Goal: Task Accomplishment & Management: Complete application form

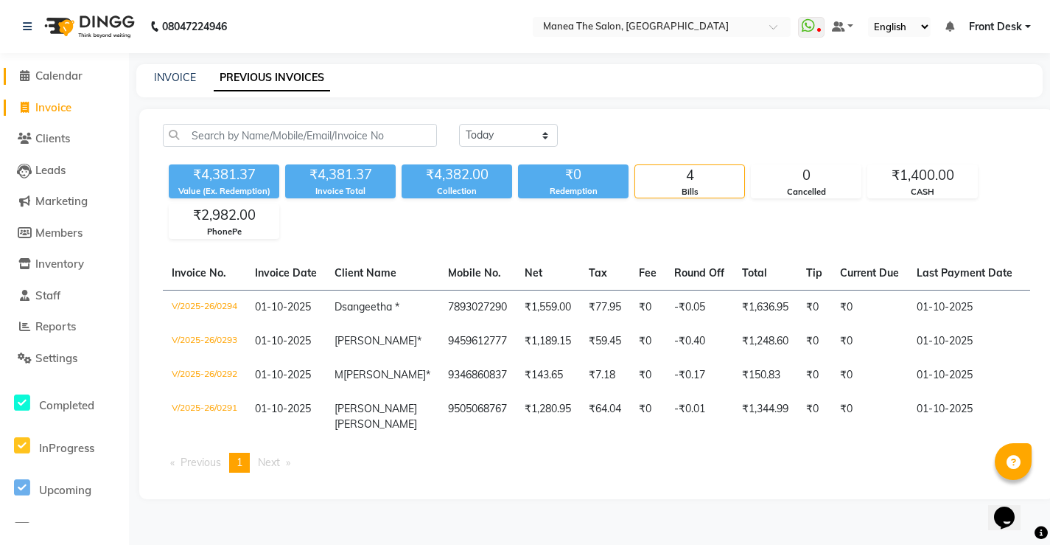
click at [72, 71] on span "Calendar" at bounding box center [58, 76] width 47 height 14
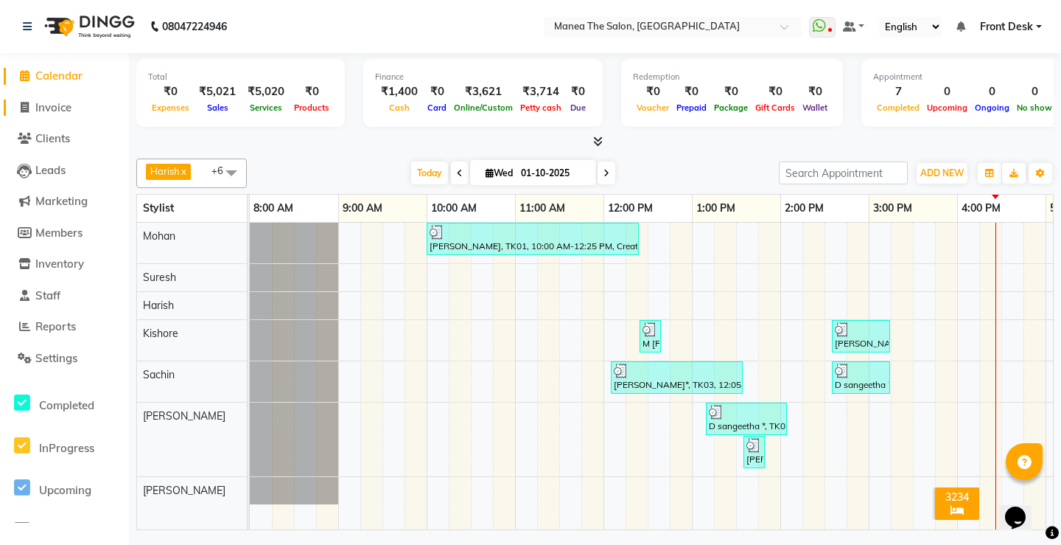
drag, startPoint x: 66, startPoint y: 111, endPoint x: 102, endPoint y: 103, distance: 37.0
click at [66, 111] on span "Invoice" at bounding box center [53, 107] width 36 height 14
select select "8986"
select select "service"
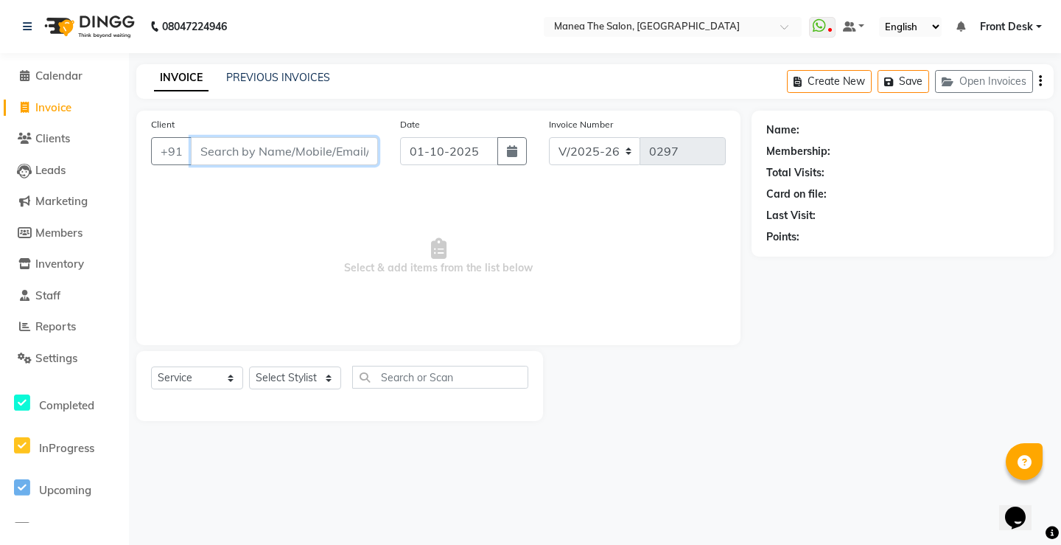
click at [266, 161] on input "Client" at bounding box center [284, 151] width 187 height 28
type input "8639523453"
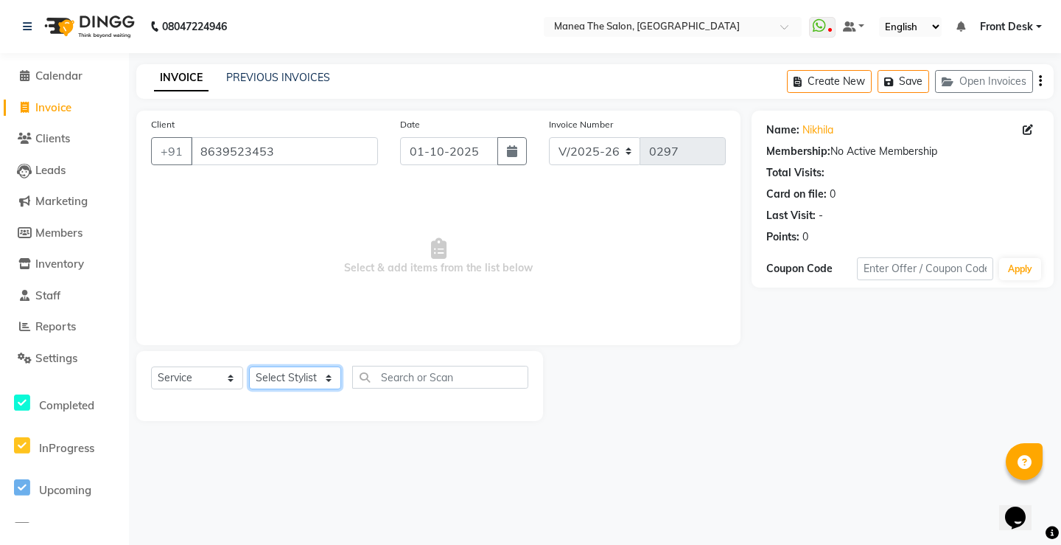
click at [315, 384] on select "Select Stylist Front Desk Harish [PERSON_NAME] Sachin [PERSON_NAME] [PERSON_NAM…" at bounding box center [295, 377] width 92 height 23
select select "91019"
click at [249, 366] on select "Select Stylist Front Desk Harish [PERSON_NAME] Sachin [PERSON_NAME] [PERSON_NAM…" at bounding box center [295, 377] width 92 height 23
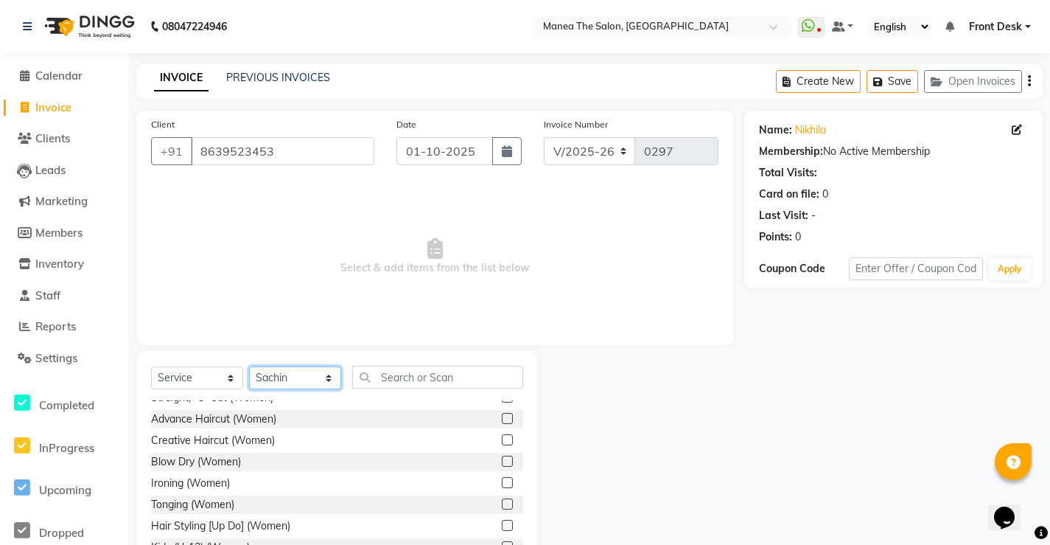
scroll to position [221, 0]
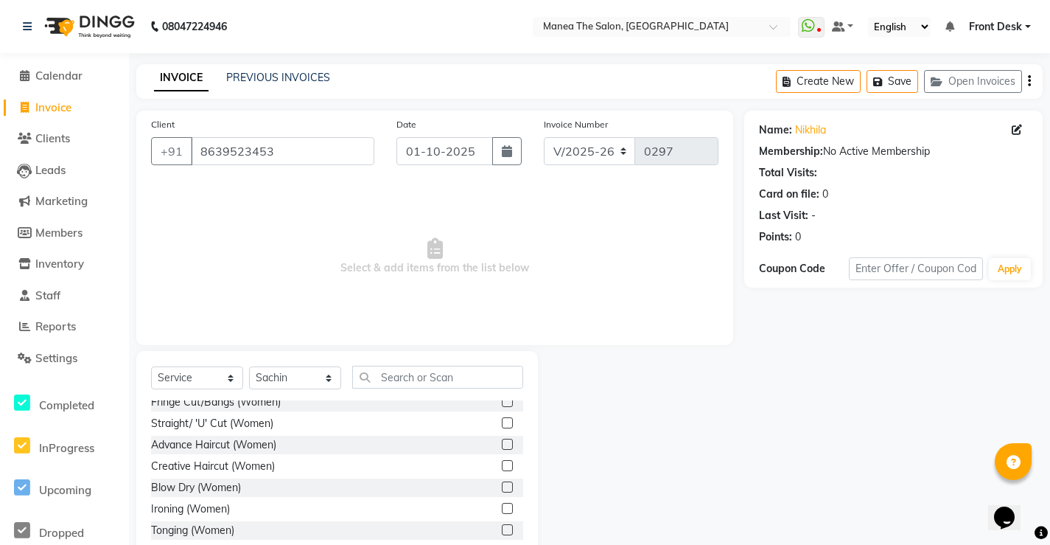
click at [502, 463] on label at bounding box center [507, 465] width 11 height 11
click at [502, 463] on input "checkbox" at bounding box center [507, 466] width 10 height 10
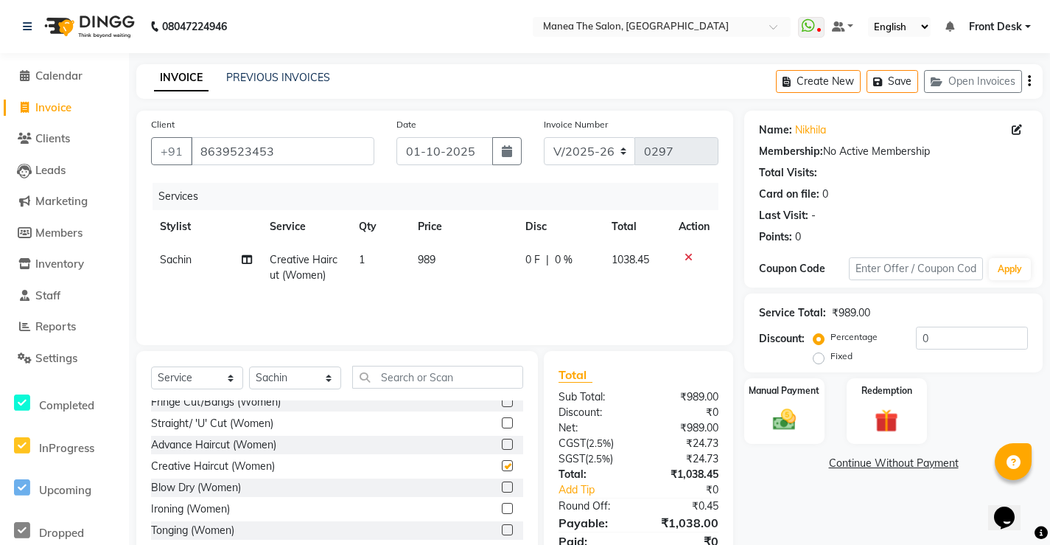
checkbox input "false"
click at [329, 379] on select "Select Stylist Front Desk Harish [PERSON_NAME] Sachin [PERSON_NAME] [PERSON_NAM…" at bounding box center [295, 377] width 92 height 23
select select "91022"
click at [249, 366] on select "Select Stylist Front Desk Harish [PERSON_NAME] Sachin [PERSON_NAME] [PERSON_NAM…" at bounding box center [295, 377] width 92 height 23
click at [423, 379] on input "text" at bounding box center [437, 376] width 171 height 23
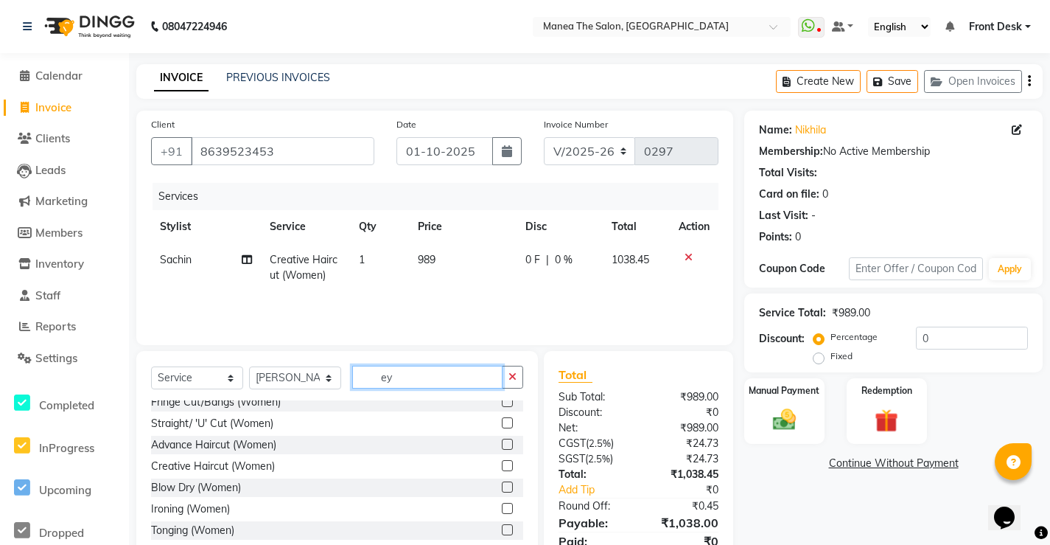
scroll to position [0, 0]
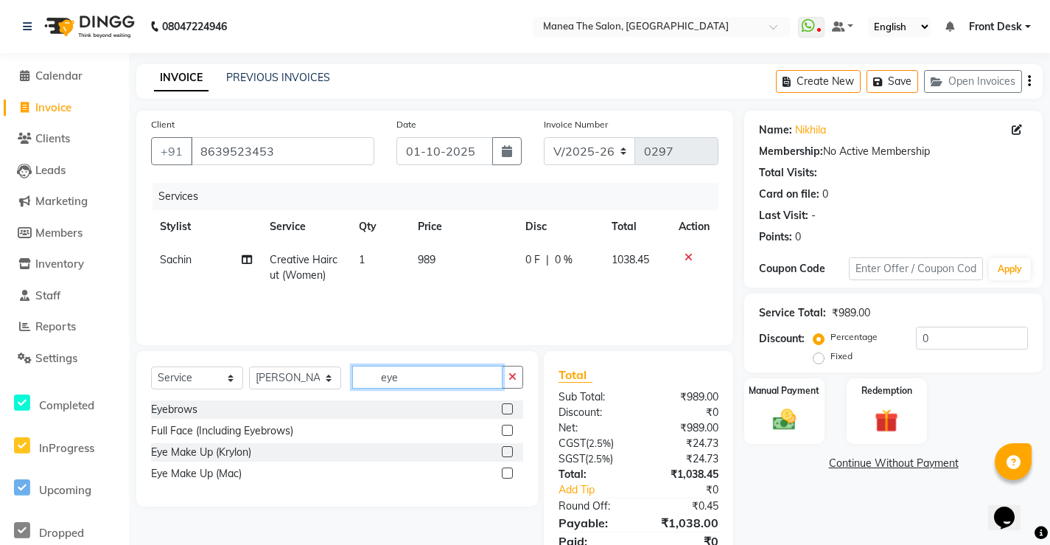
type input "eye"
drag, startPoint x: 509, startPoint y: 408, endPoint x: 539, endPoint y: 385, distance: 38.3
click at [511, 407] on label at bounding box center [507, 408] width 11 height 11
click at [511, 407] on input "checkbox" at bounding box center [507, 410] width 10 height 10
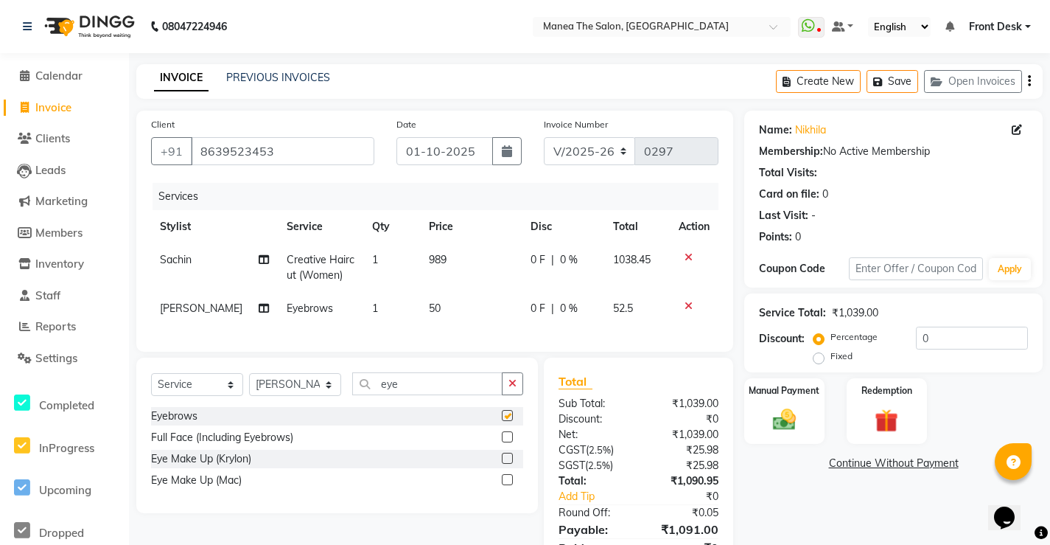
checkbox input "false"
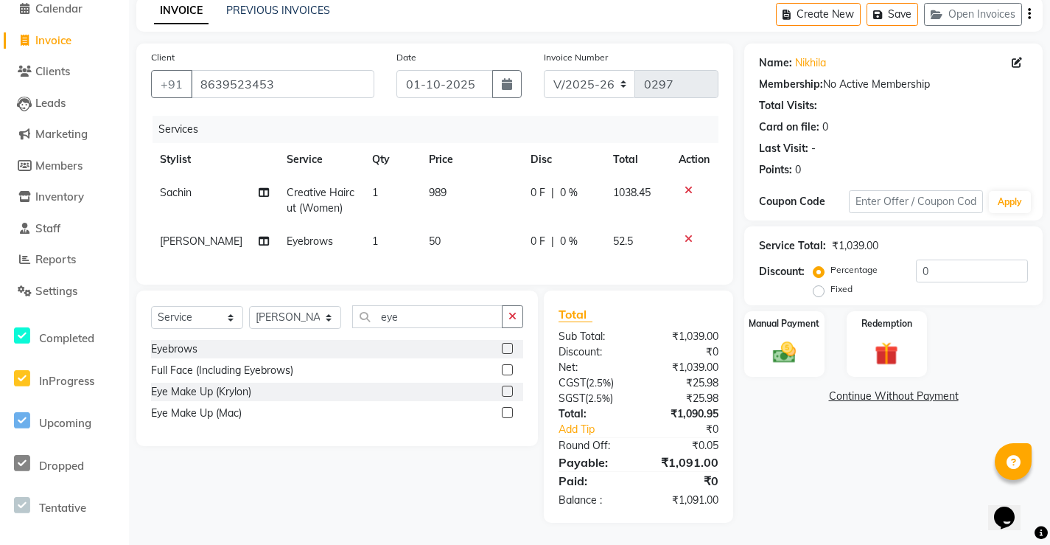
scroll to position [78, 0]
click at [805, 358] on div "Manual Payment" at bounding box center [784, 343] width 83 height 69
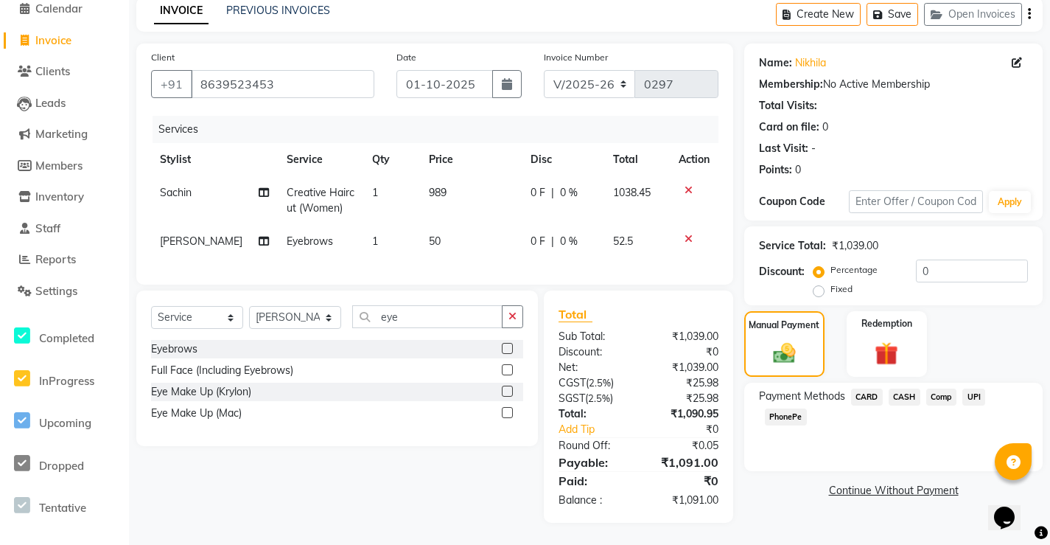
click at [937, 388] on span "Comp" at bounding box center [941, 396] width 31 height 17
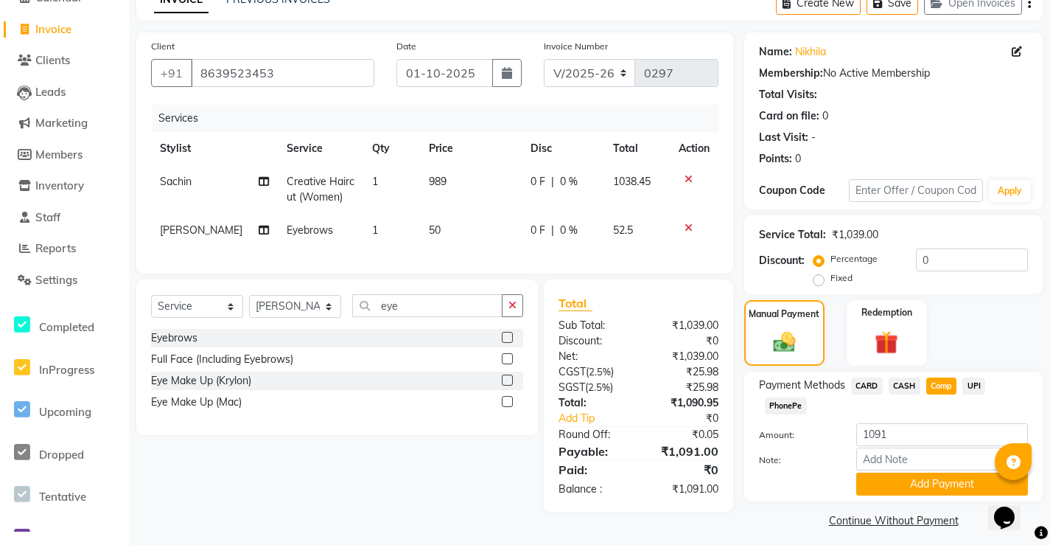
click at [981, 383] on span "UPI" at bounding box center [973, 385] width 23 height 17
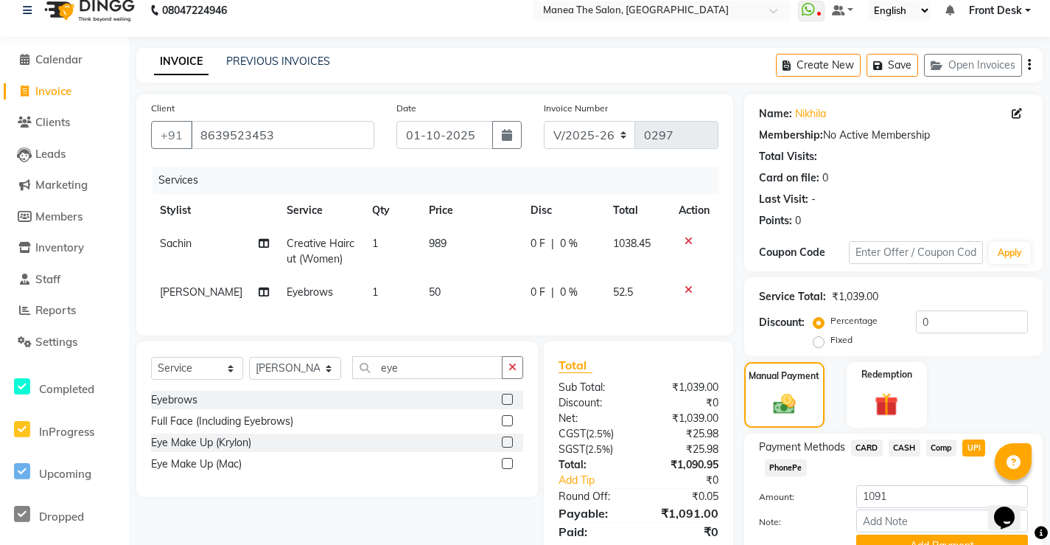
scroll to position [87, 0]
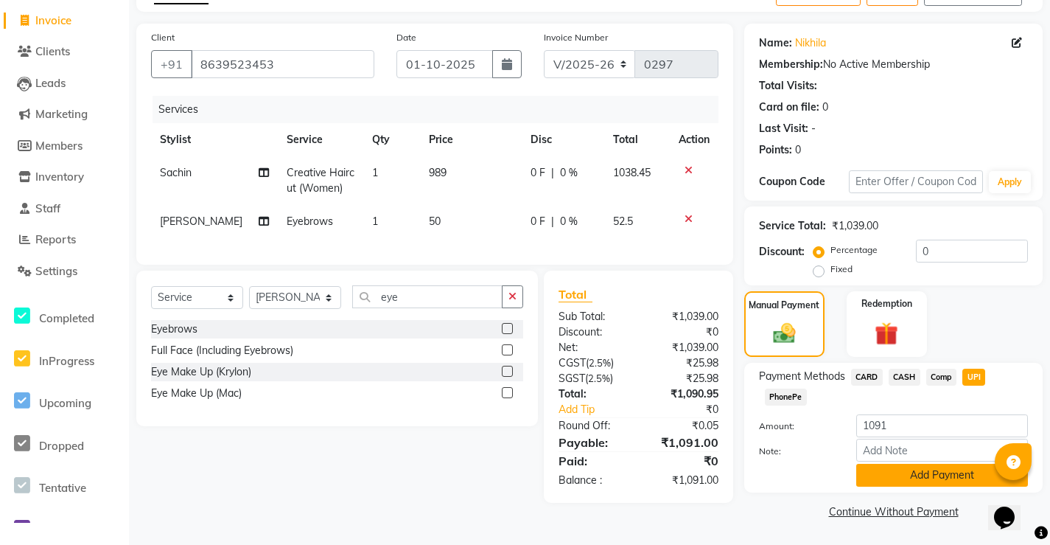
click at [920, 479] on button "Add Payment" at bounding box center [942, 474] width 172 height 23
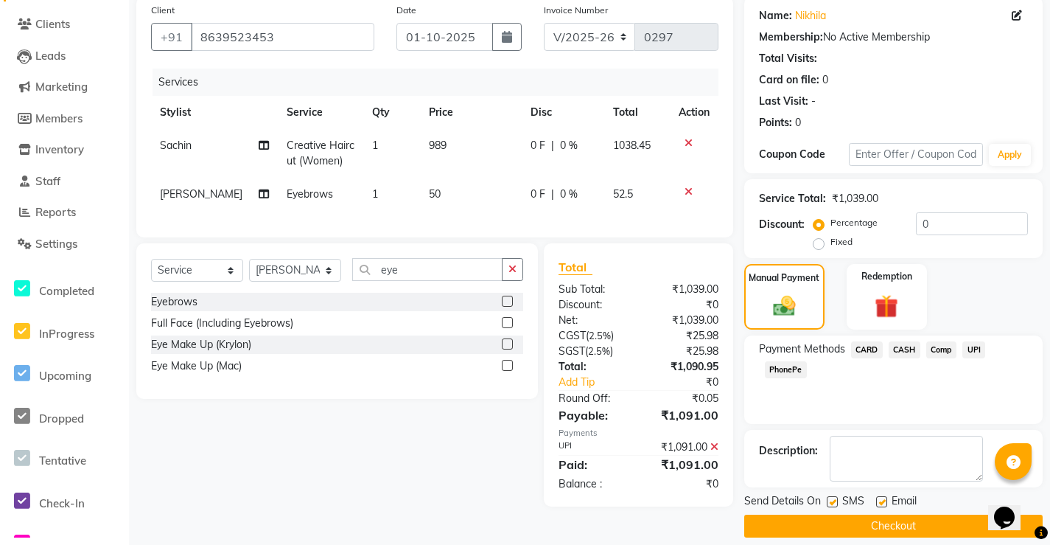
scroll to position [129, 0]
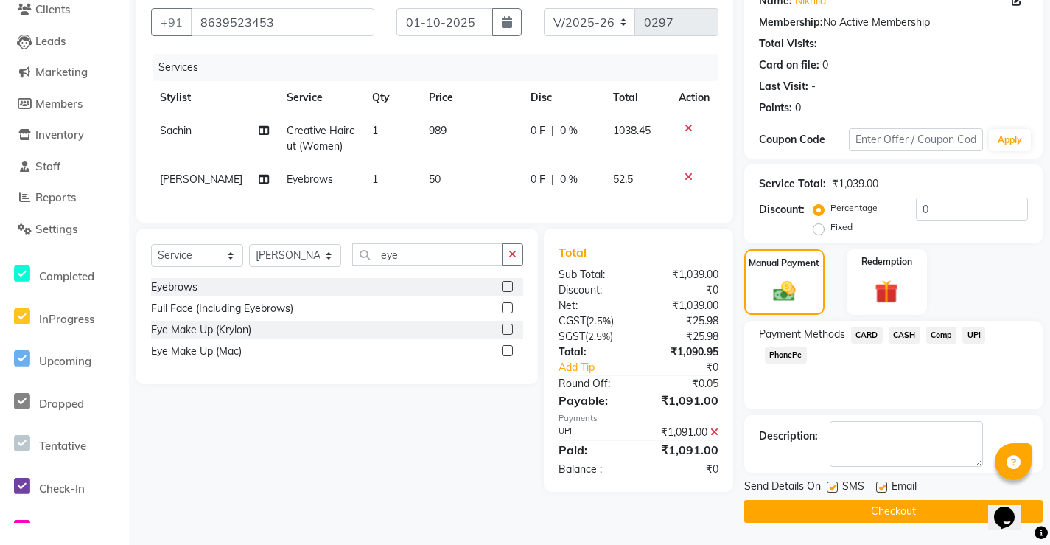
click at [977, 330] on span "UPI" at bounding box center [973, 334] width 23 height 17
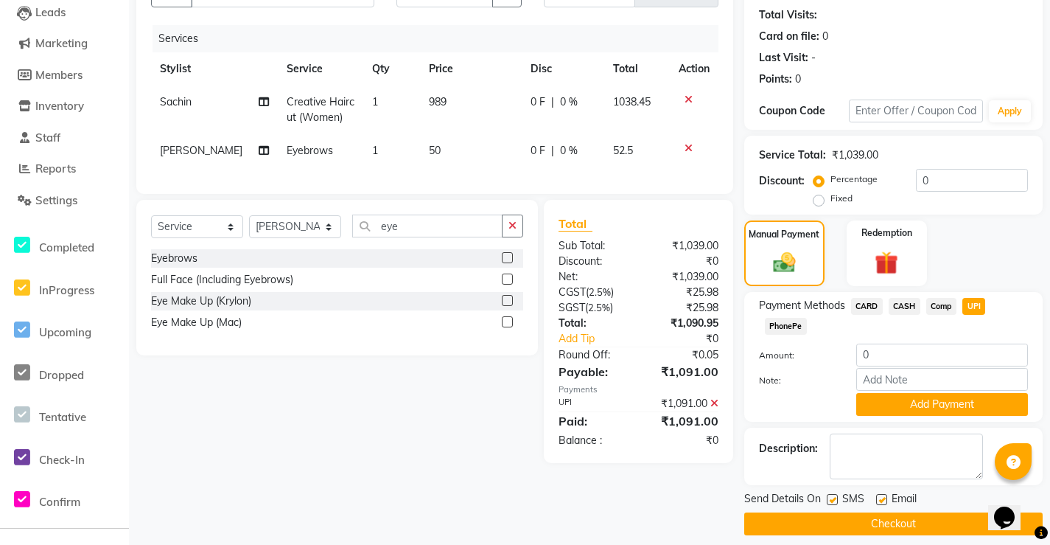
scroll to position [170, 0]
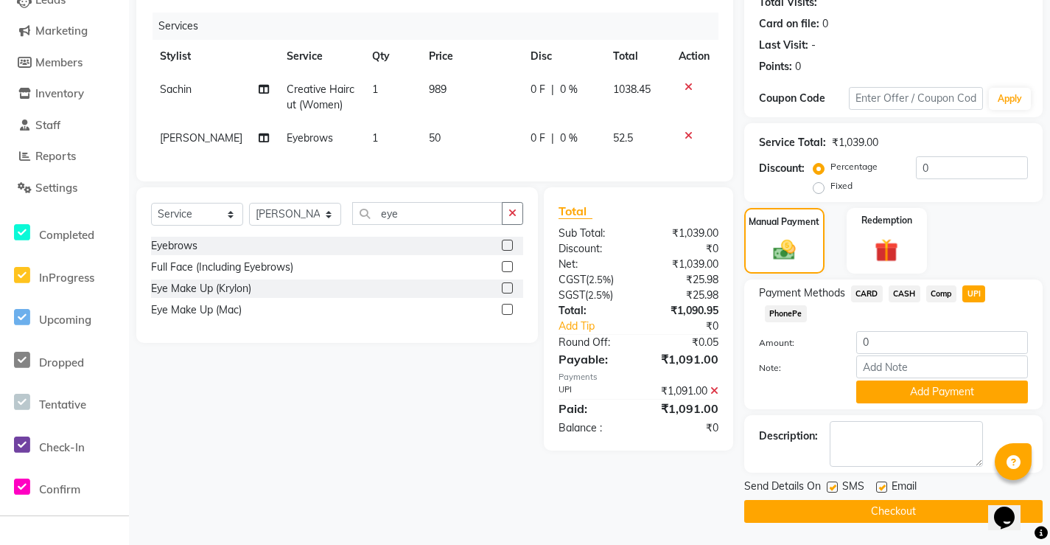
click at [886, 515] on button "Checkout" at bounding box center [893, 511] width 298 height 23
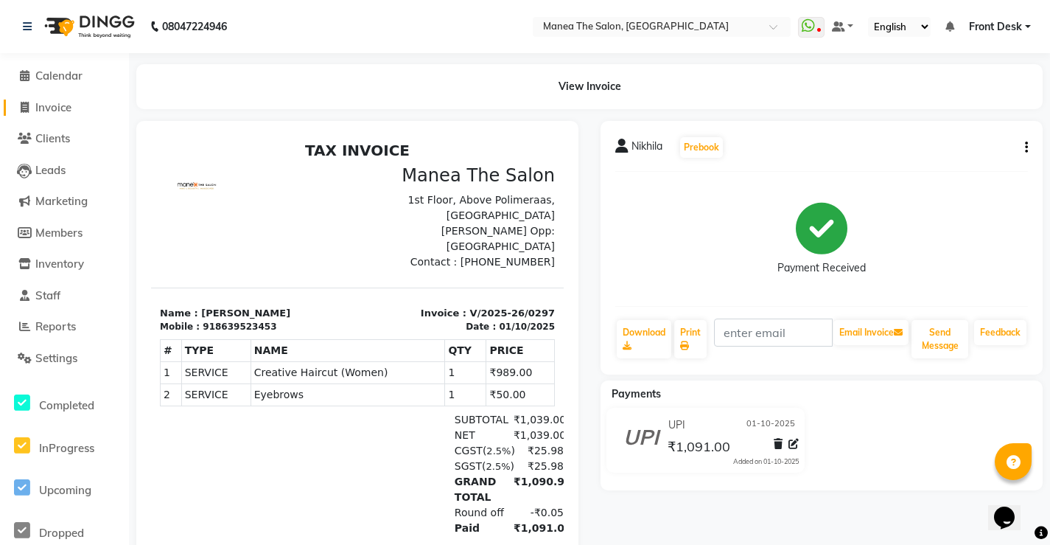
click at [42, 111] on span "Invoice" at bounding box center [53, 107] width 36 height 14
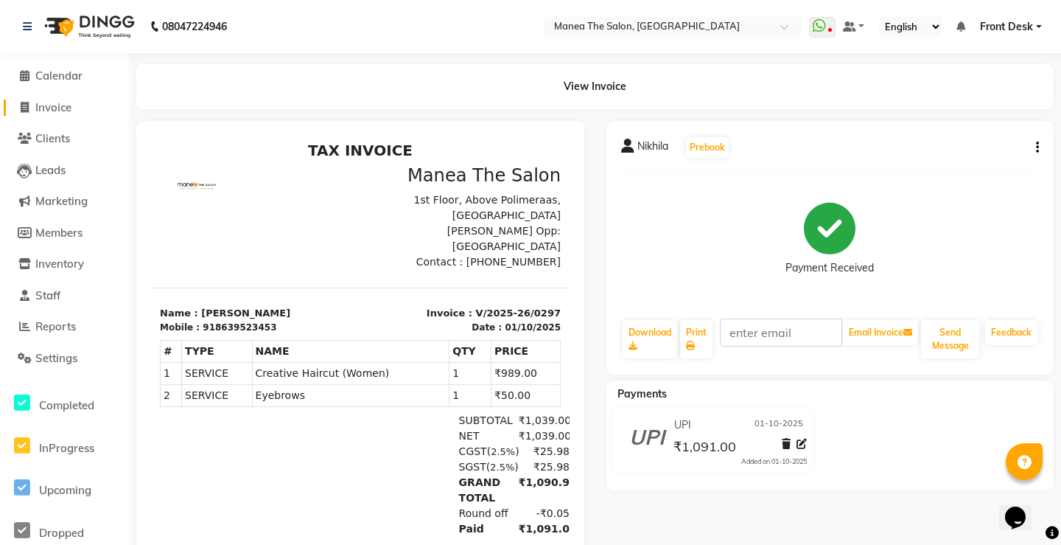
select select "8986"
select select "service"
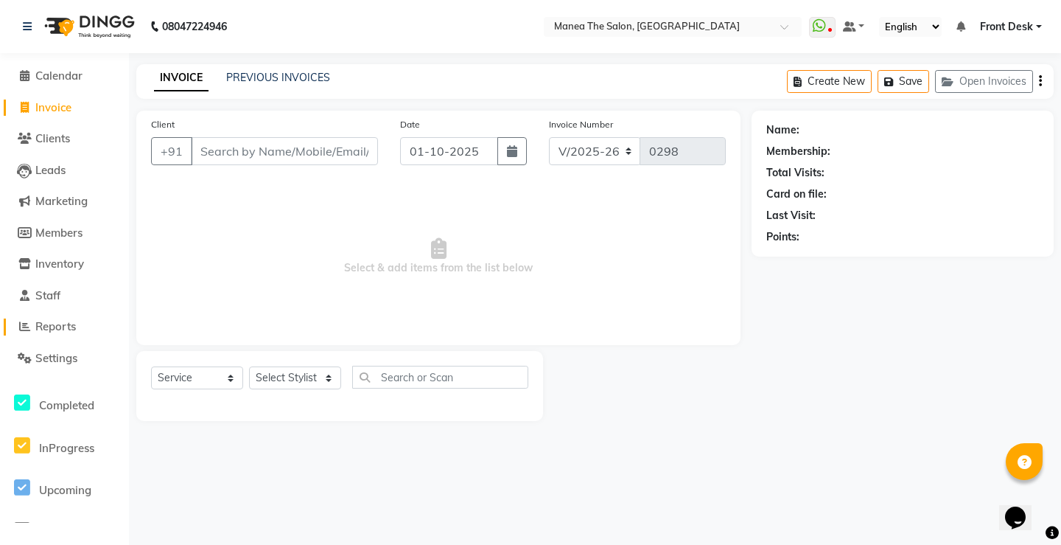
click at [41, 323] on span "Reports" at bounding box center [55, 326] width 41 height 14
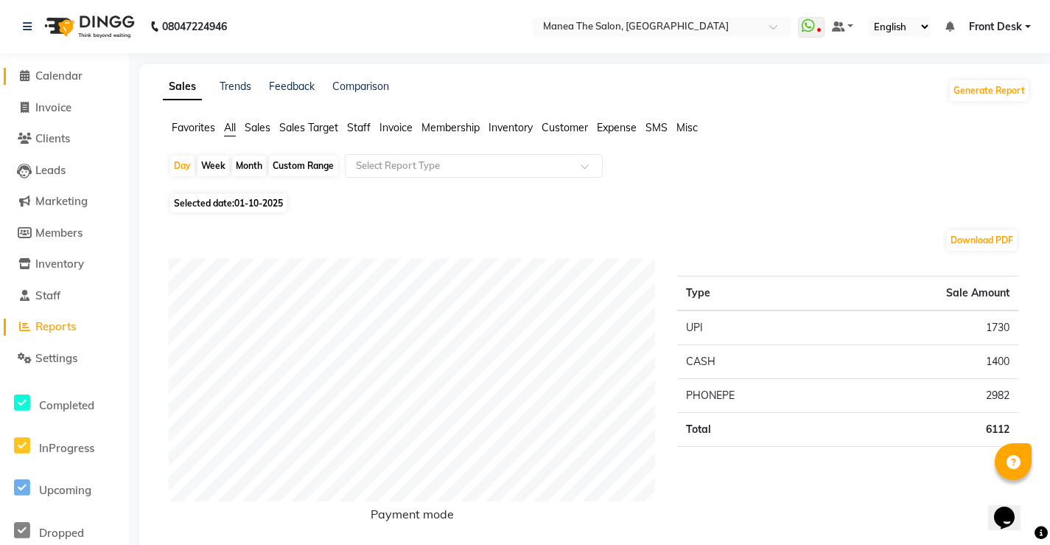
click at [83, 74] on span "Calendar" at bounding box center [58, 76] width 47 height 14
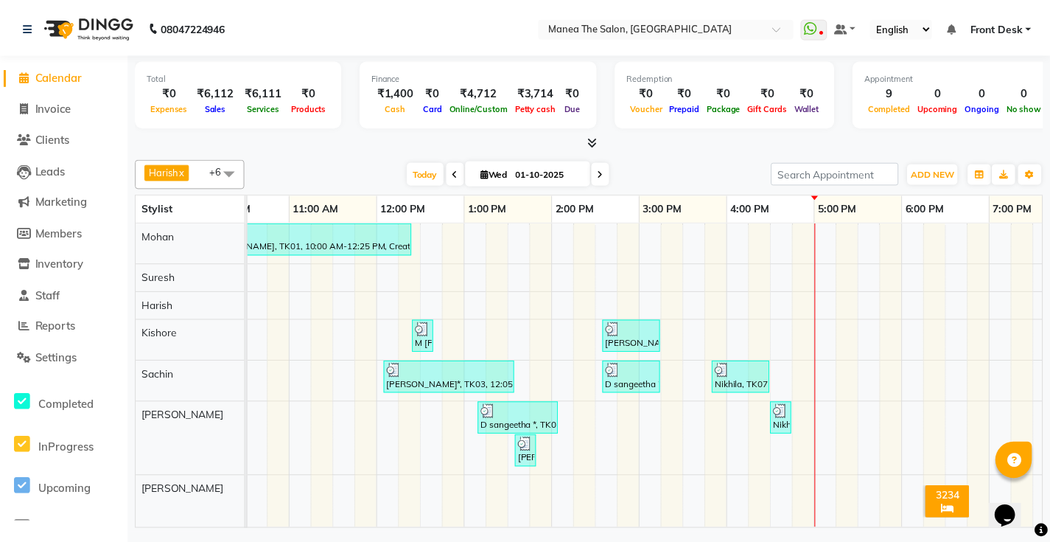
scroll to position [0, 435]
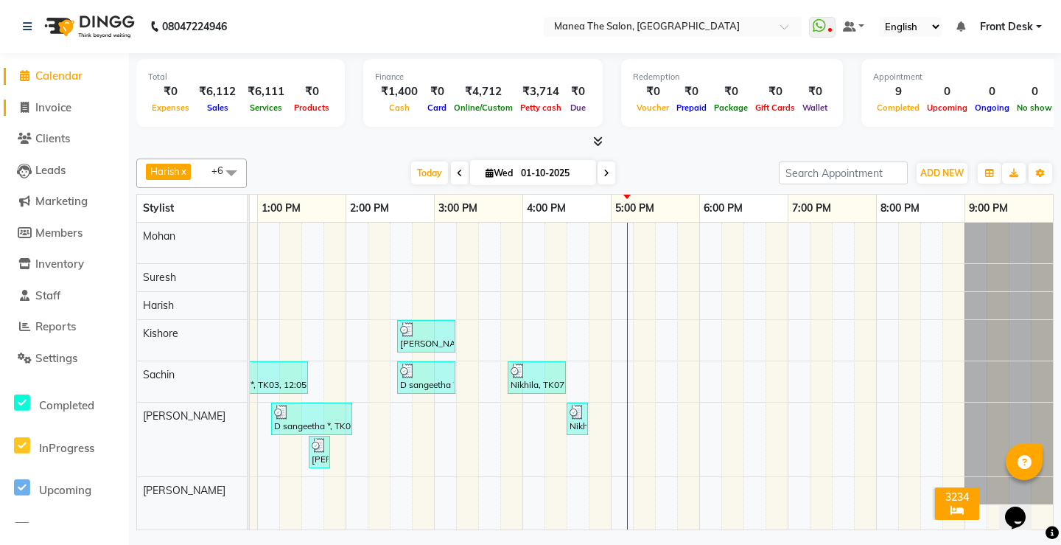
click at [21, 109] on icon at bounding box center [25, 107] width 8 height 11
select select "8986"
select select "service"
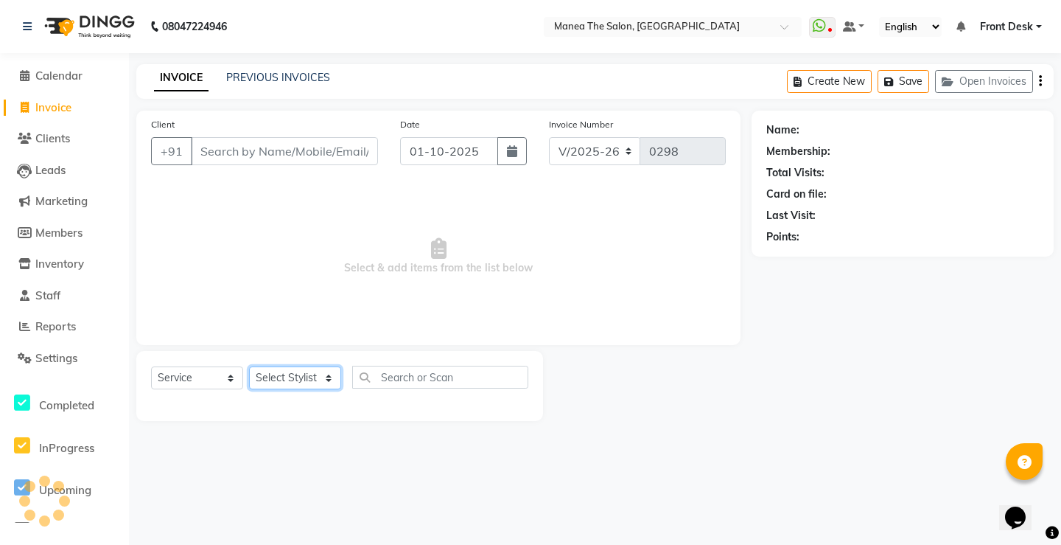
click at [285, 384] on select "Select Stylist Front Desk Harish [PERSON_NAME] Sachin [PERSON_NAME] [PERSON_NAM…" at bounding box center [295, 377] width 92 height 23
select select "91022"
click at [249, 366] on select "Select Stylist Front Desk Harish [PERSON_NAME] Sachin [PERSON_NAME] [PERSON_NAM…" at bounding box center [295, 377] width 92 height 23
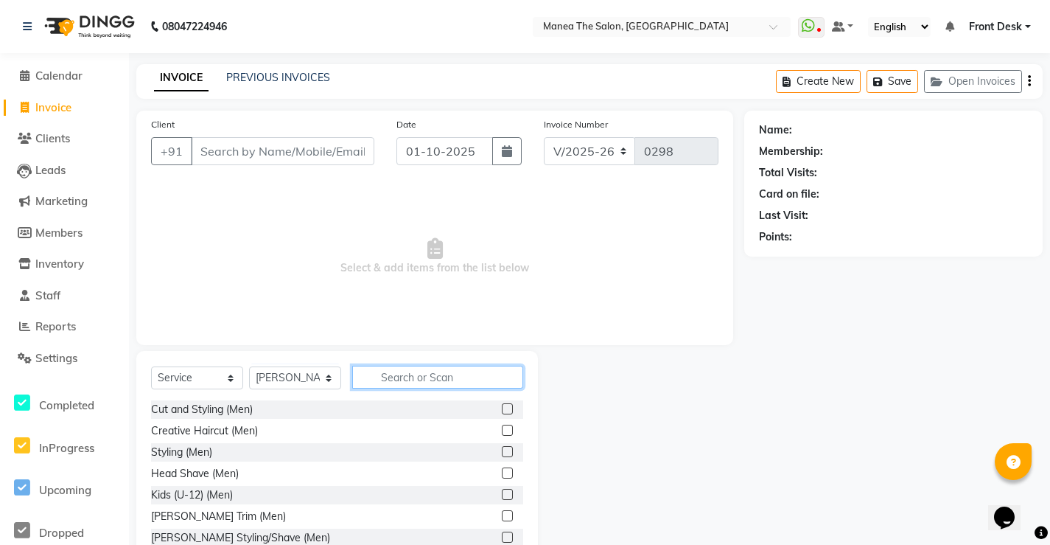
click at [420, 386] on input "text" at bounding box center [437, 376] width 171 height 23
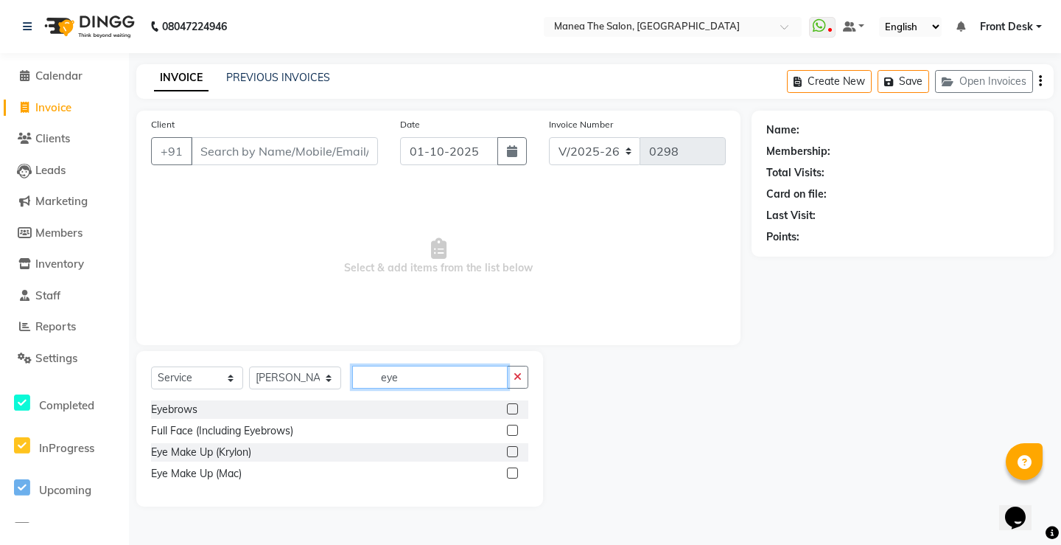
type input "eye"
click at [519, 409] on div at bounding box center [517, 409] width 21 height 18
click at [508, 413] on label at bounding box center [512, 408] width 11 height 11
click at [508, 413] on input "checkbox" at bounding box center [512, 410] width 10 height 10
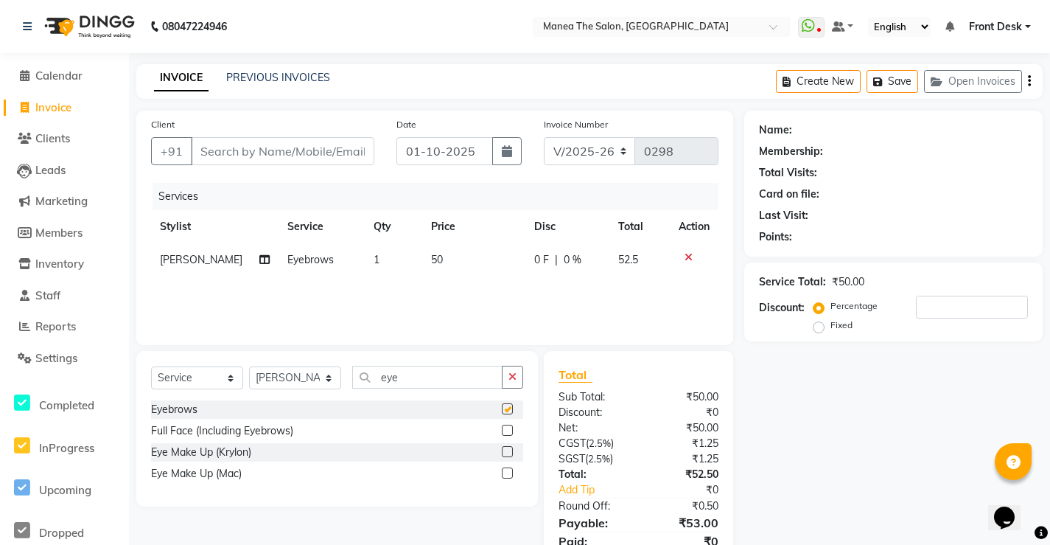
checkbox input "false"
click at [511, 385] on button "button" at bounding box center [512, 376] width 21 height 23
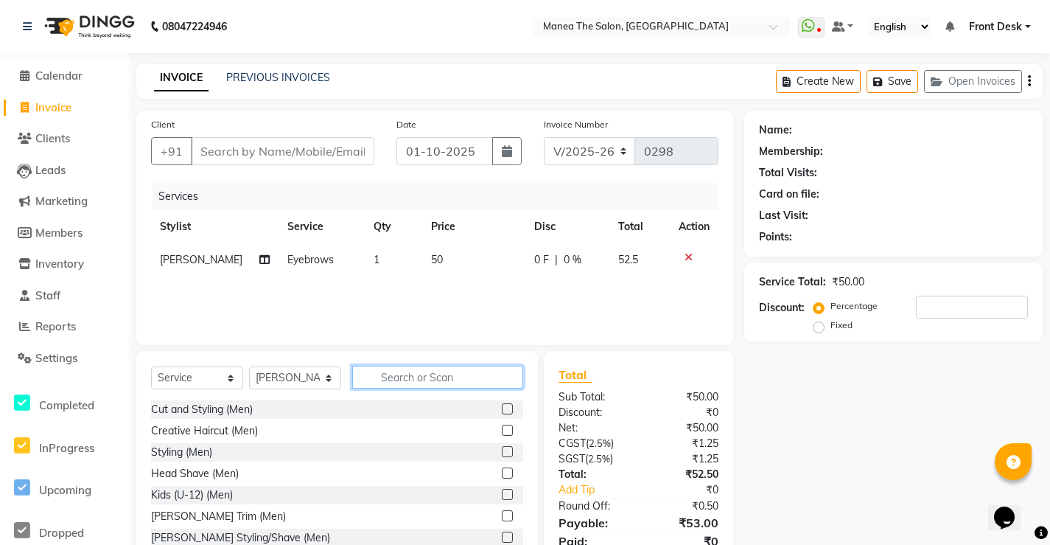
click at [441, 375] on input "text" at bounding box center [437, 376] width 171 height 23
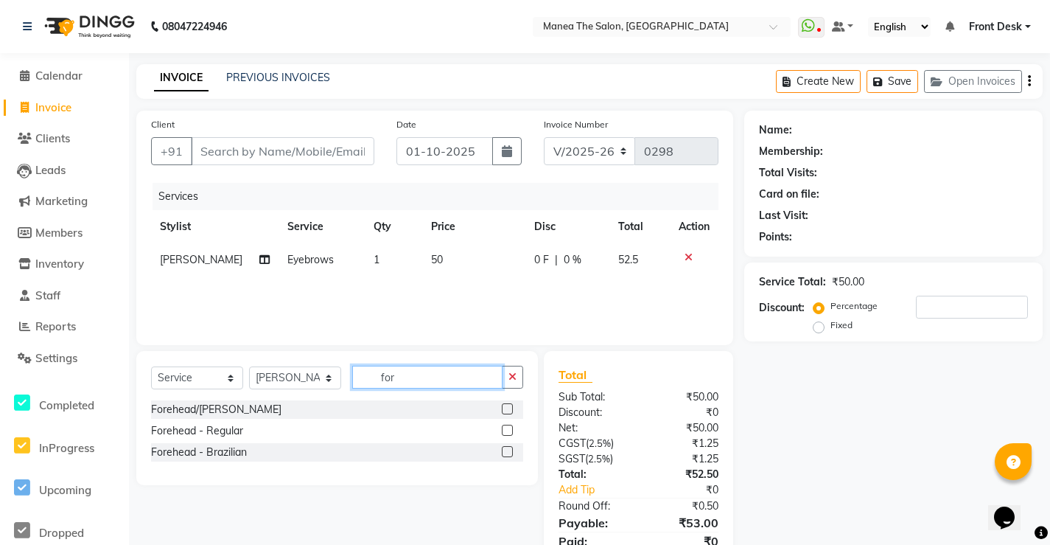
type input "for"
click at [404, 406] on div "Forehead/[PERSON_NAME]" at bounding box center [337, 409] width 372 height 18
click at [402, 402] on div "Forehead/[PERSON_NAME]" at bounding box center [337, 409] width 372 height 18
click at [513, 408] on div at bounding box center [512, 409] width 21 height 18
click at [512, 408] on label at bounding box center [507, 408] width 11 height 11
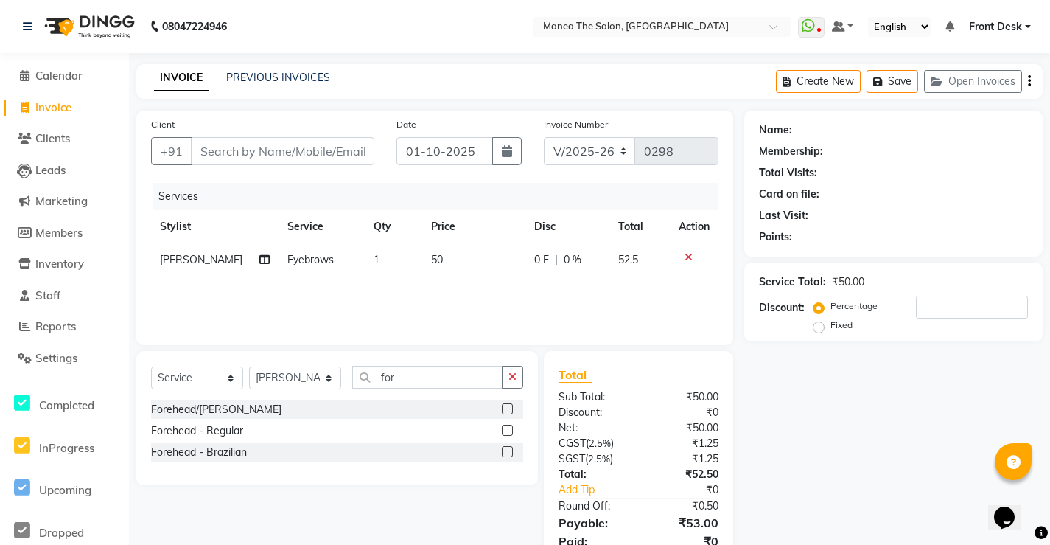
click at [511, 408] on input "checkbox" at bounding box center [507, 410] width 10 height 10
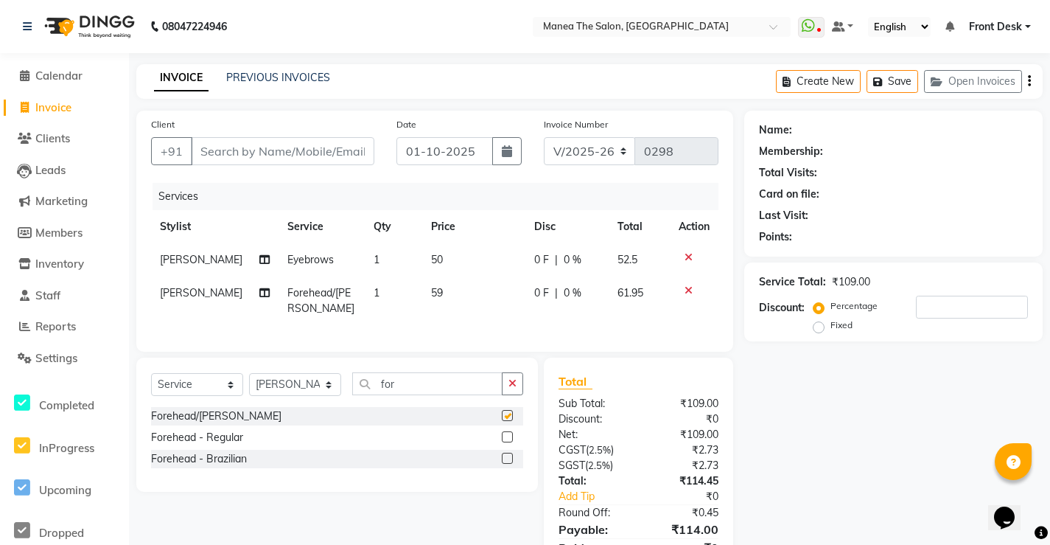
checkbox input "false"
click at [431, 294] on span "59" at bounding box center [437, 292] width 12 height 13
select select "91022"
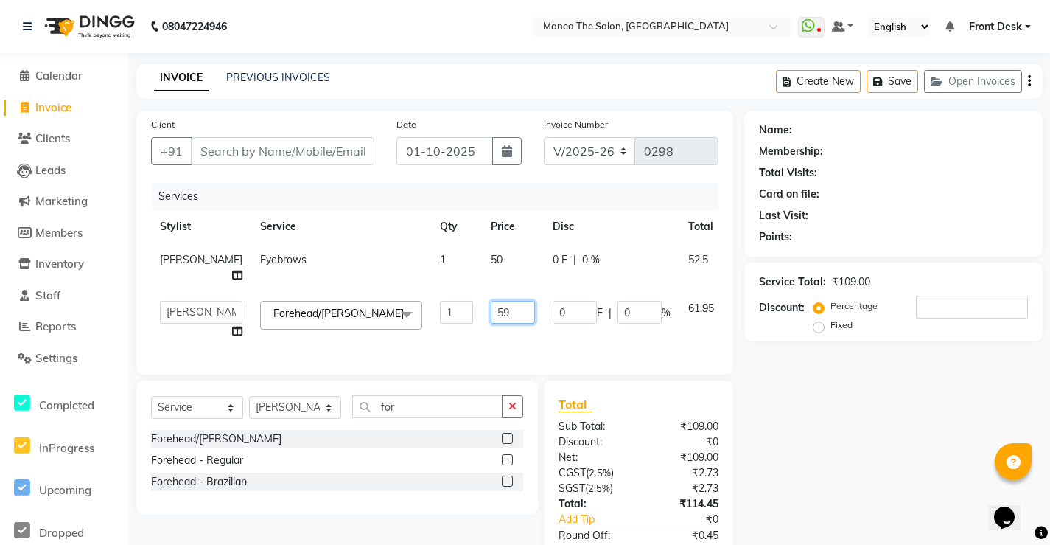
click at [491, 309] on input "59" at bounding box center [513, 312] width 44 height 23
type input "50"
click at [275, 158] on input "Client" at bounding box center [282, 151] width 183 height 28
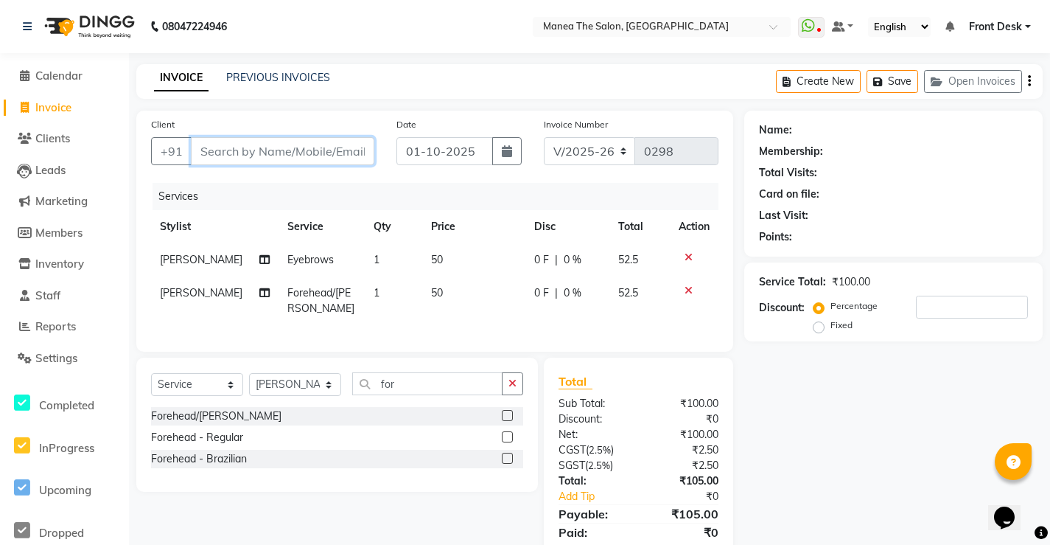
type input "7"
type input "0"
click at [214, 151] on input "7798" at bounding box center [245, 151] width 108 height 28
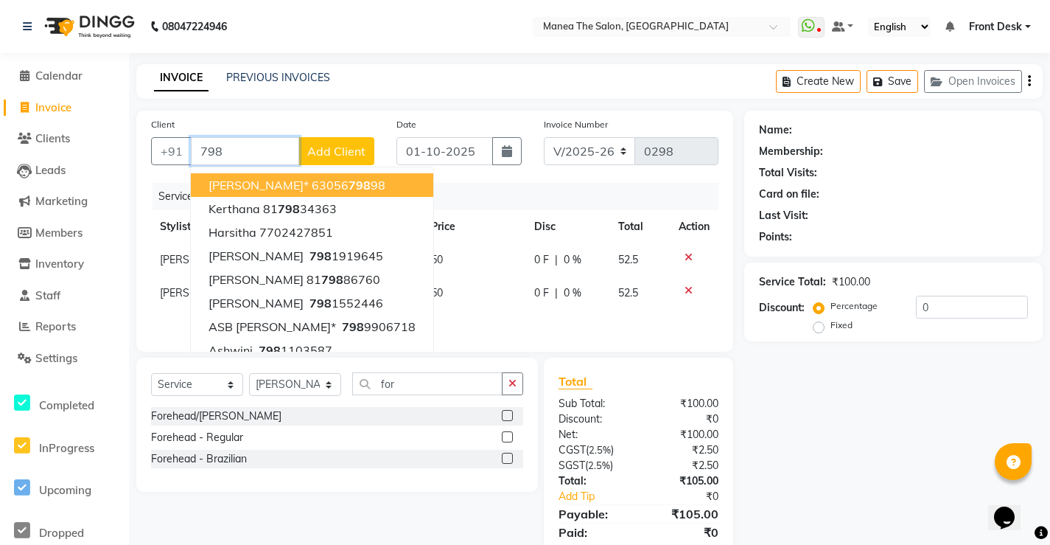
click at [245, 139] on input "798" at bounding box center [245, 151] width 108 height 28
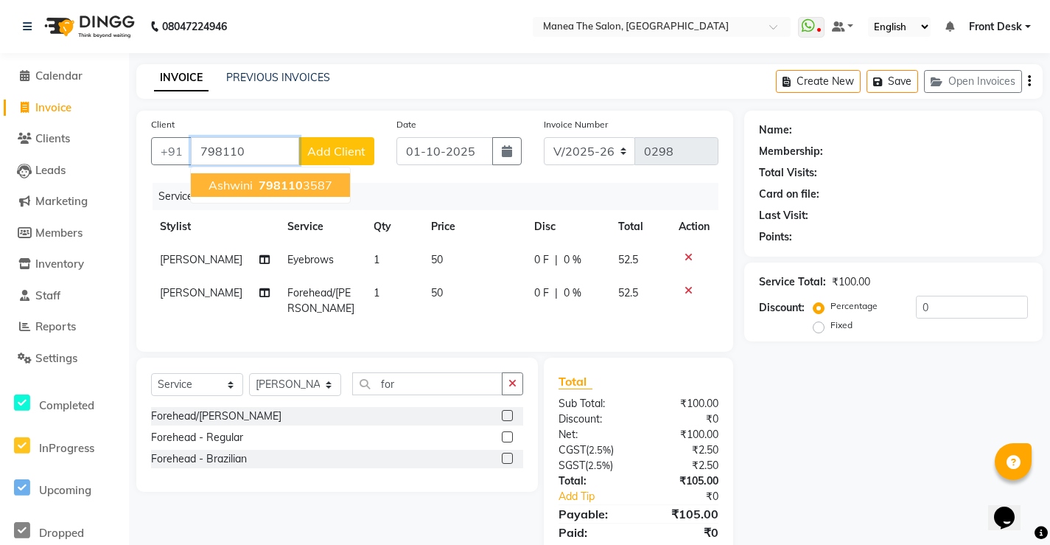
click at [299, 189] on span "798110" at bounding box center [281, 185] width 44 height 15
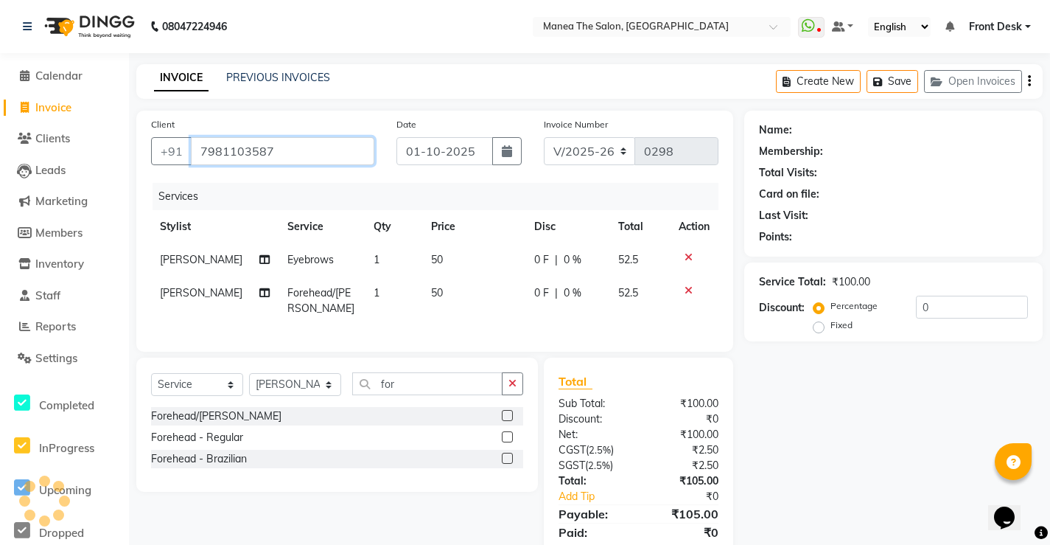
type input "7981103587"
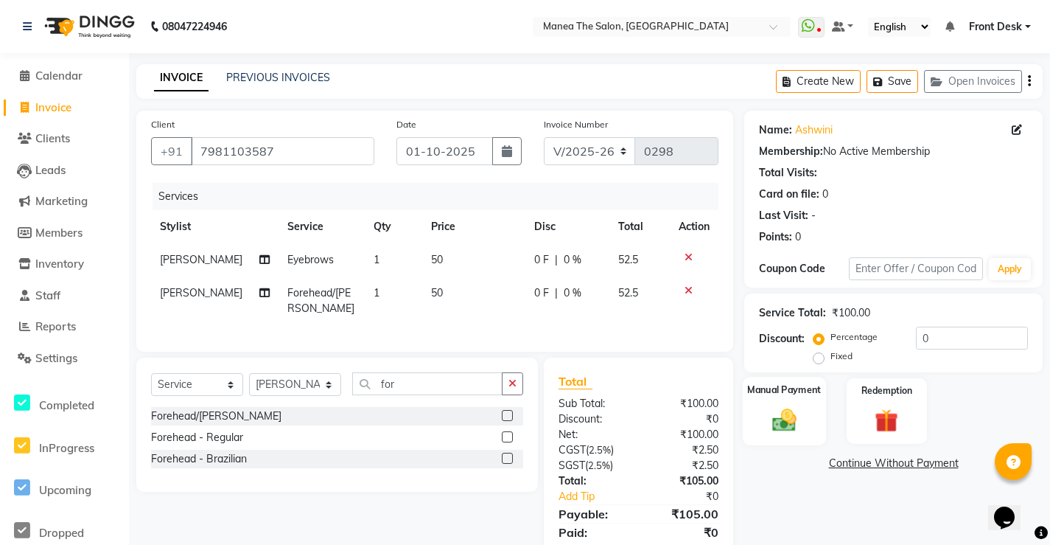
click at [765, 421] on img at bounding box center [785, 419] width 40 height 28
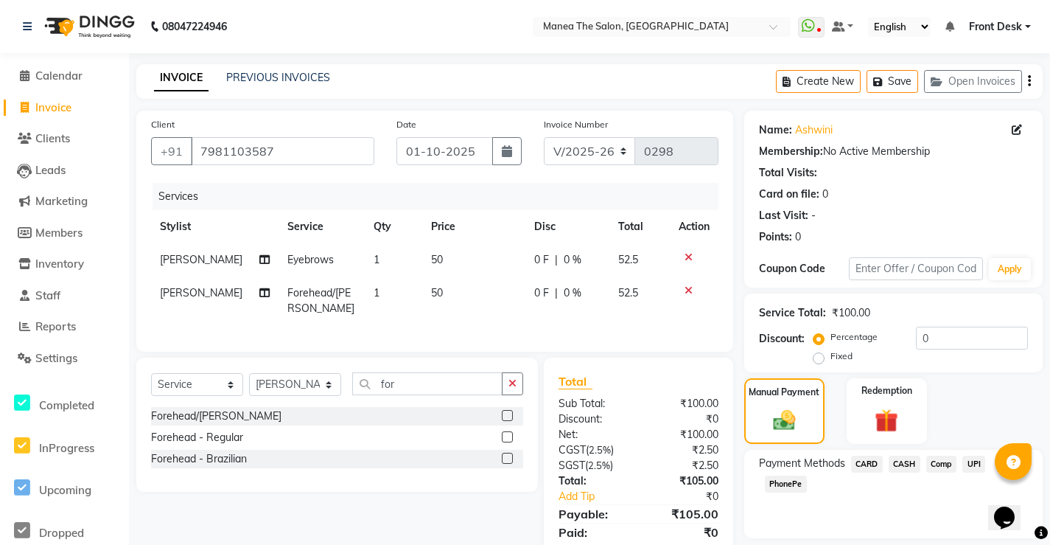
scroll to position [47, 0]
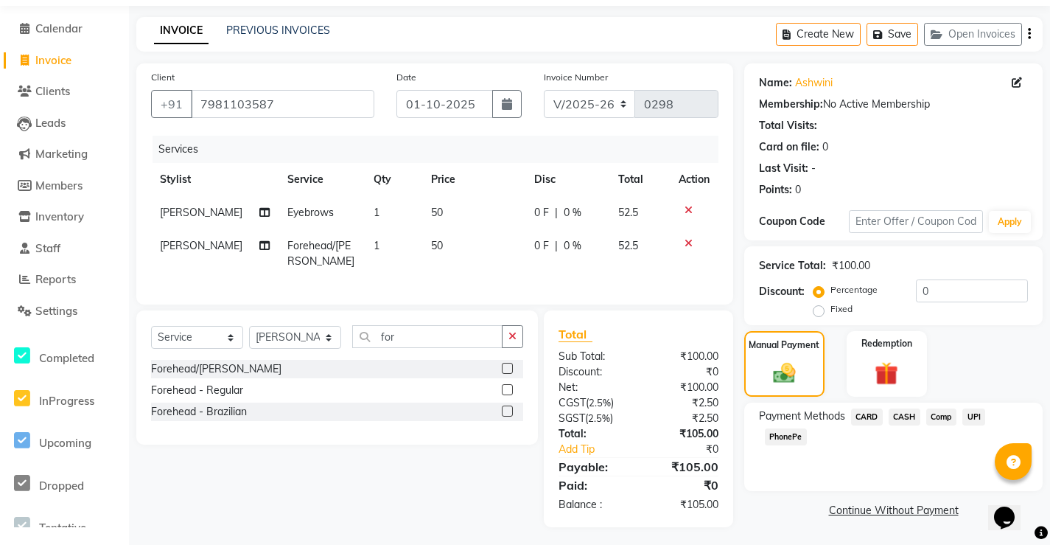
click at [779, 441] on span "PhonePe" at bounding box center [786, 436] width 42 height 17
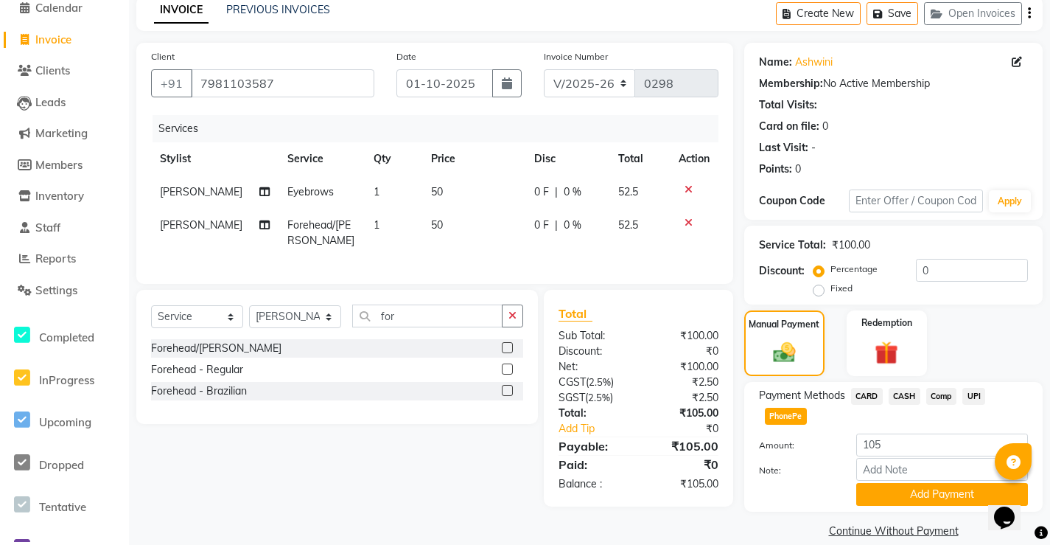
scroll to position [87, 0]
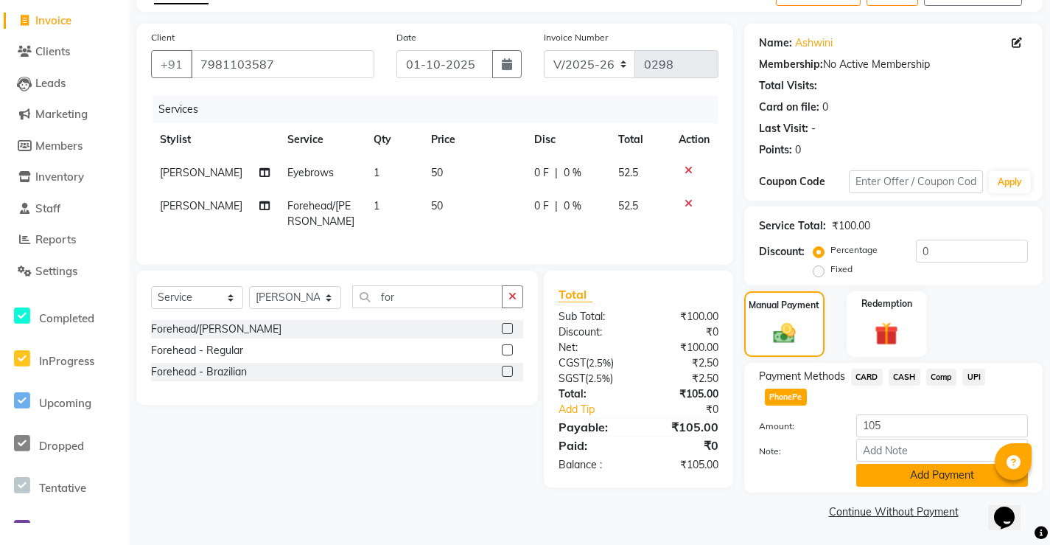
click at [908, 474] on button "Add Payment" at bounding box center [942, 474] width 172 height 23
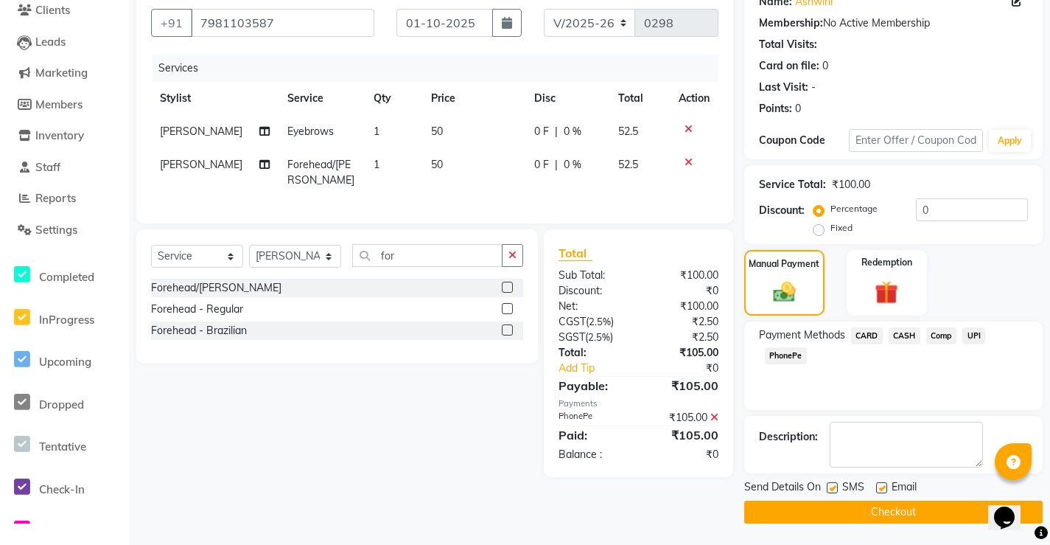
scroll to position [129, 0]
click at [889, 511] on button "Checkout" at bounding box center [893, 511] width 298 height 23
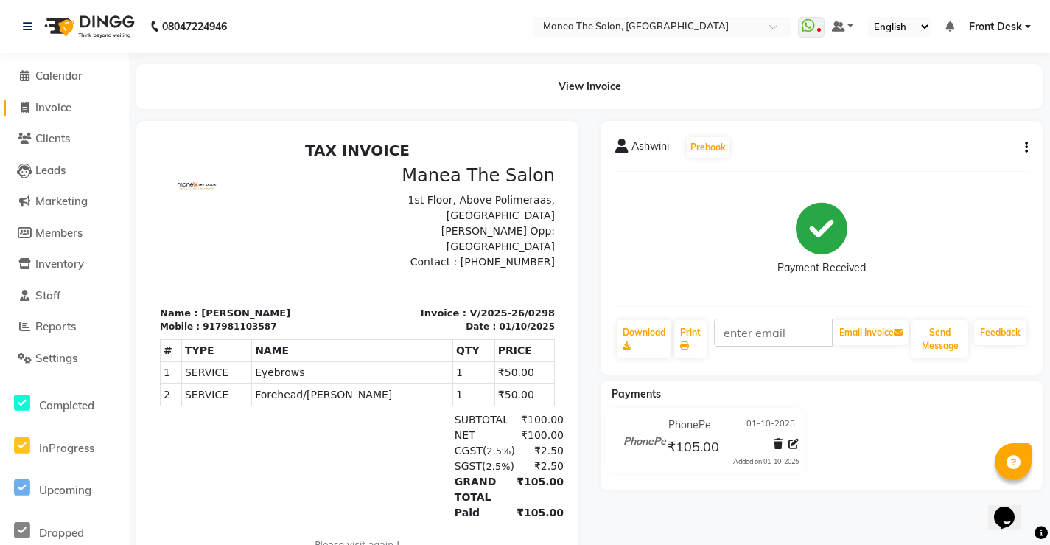
click at [35, 101] on span at bounding box center [24, 107] width 22 height 17
select select "service"
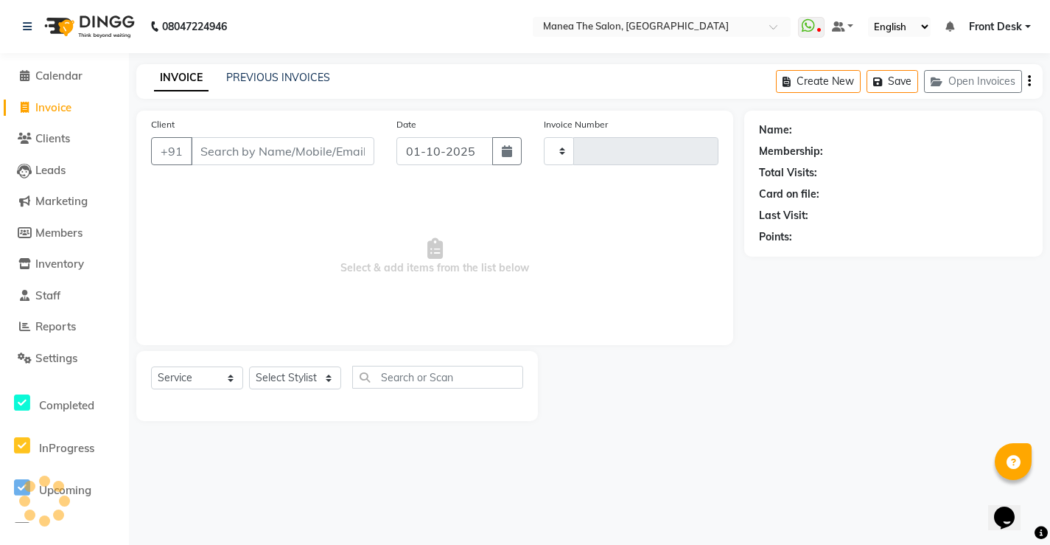
type input "0299"
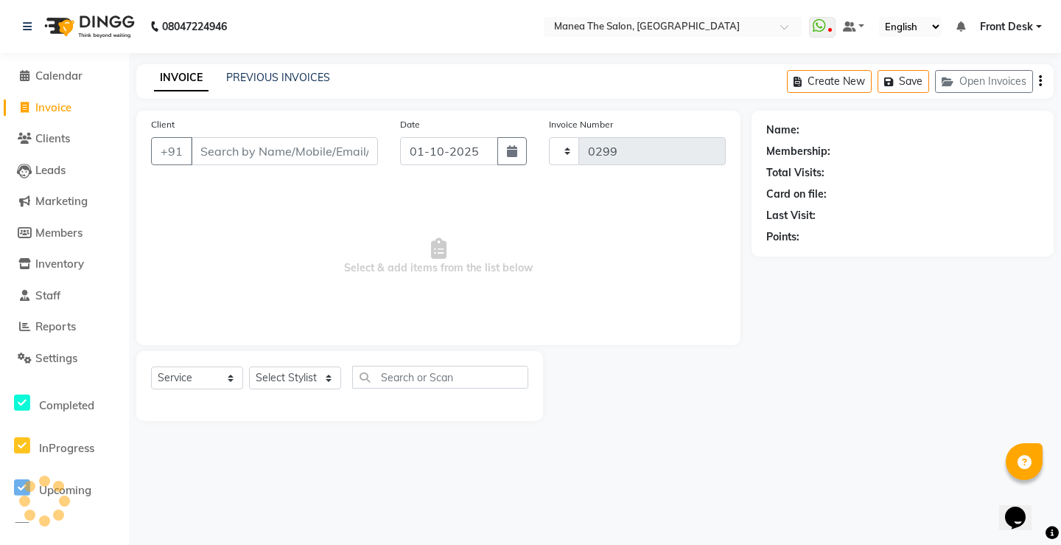
select select "8986"
click at [52, 91] on li "Calendar" at bounding box center [64, 76] width 129 height 32
click at [62, 70] on span "Calendar" at bounding box center [58, 76] width 47 height 14
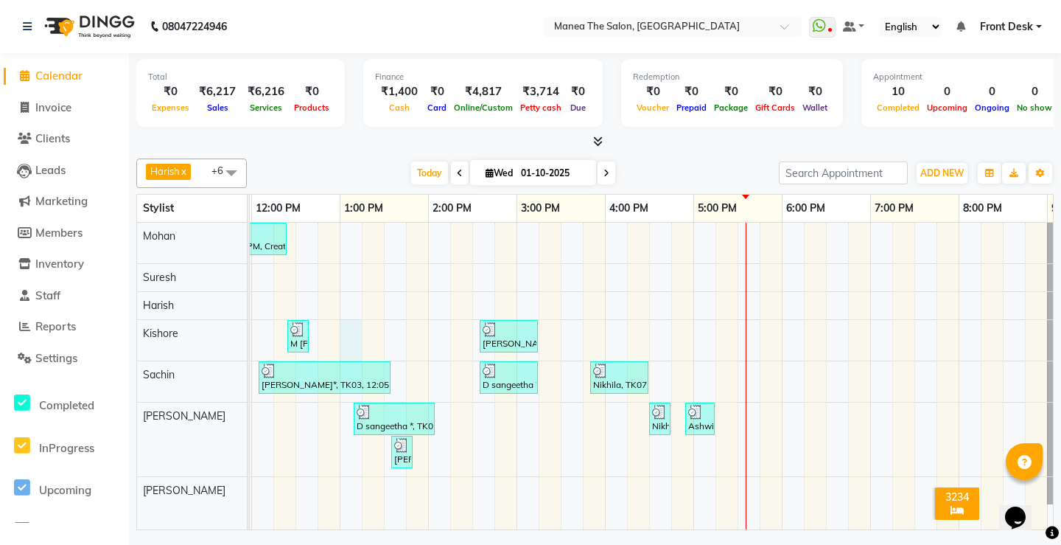
click at [341, 334] on div "[PERSON_NAME], TK01, 10:00 AM-12:25 PM, Creative Haircut (Men),[PERSON_NAME] Tr…" at bounding box center [517, 376] width 1238 height 307
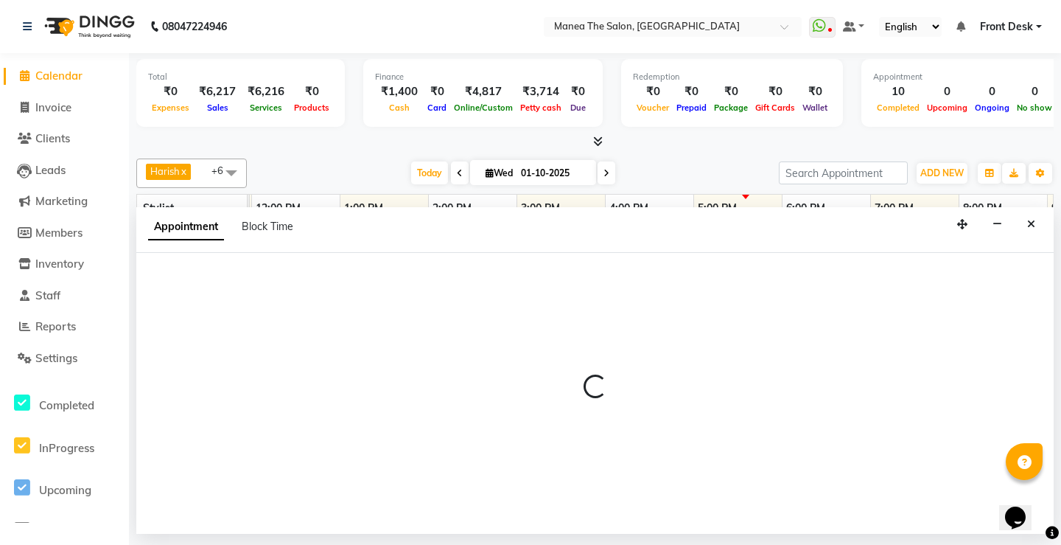
select select "91018"
select select "780"
select select "tentative"
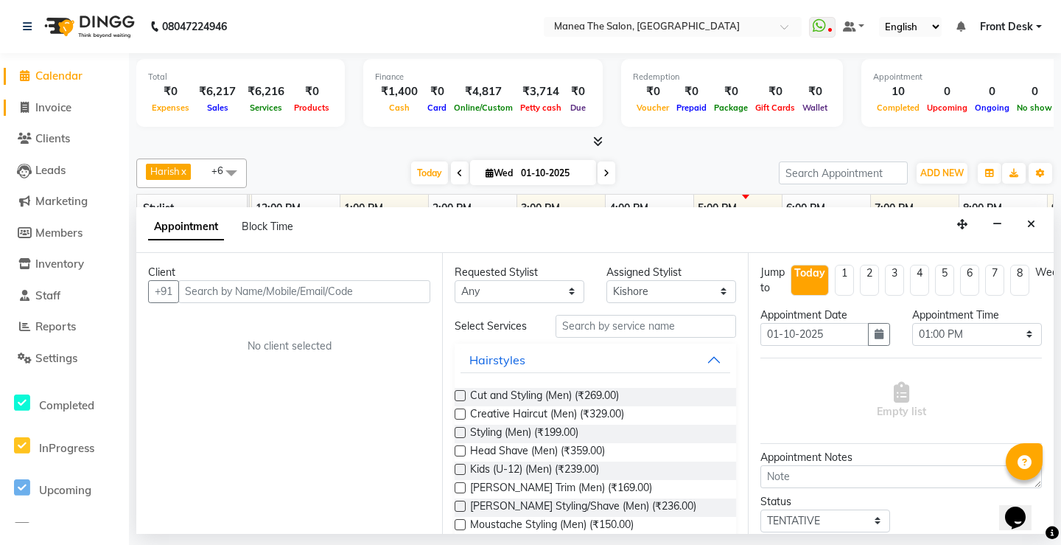
click at [55, 108] on span "Invoice" at bounding box center [53, 107] width 36 height 14
select select "8986"
select select "service"
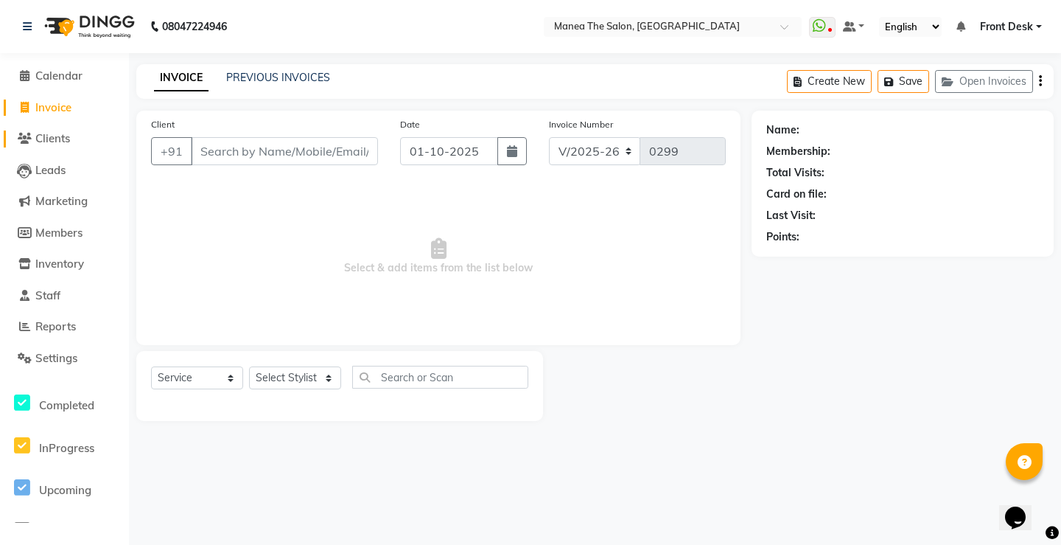
click at [55, 142] on span "Clients" at bounding box center [52, 138] width 35 height 14
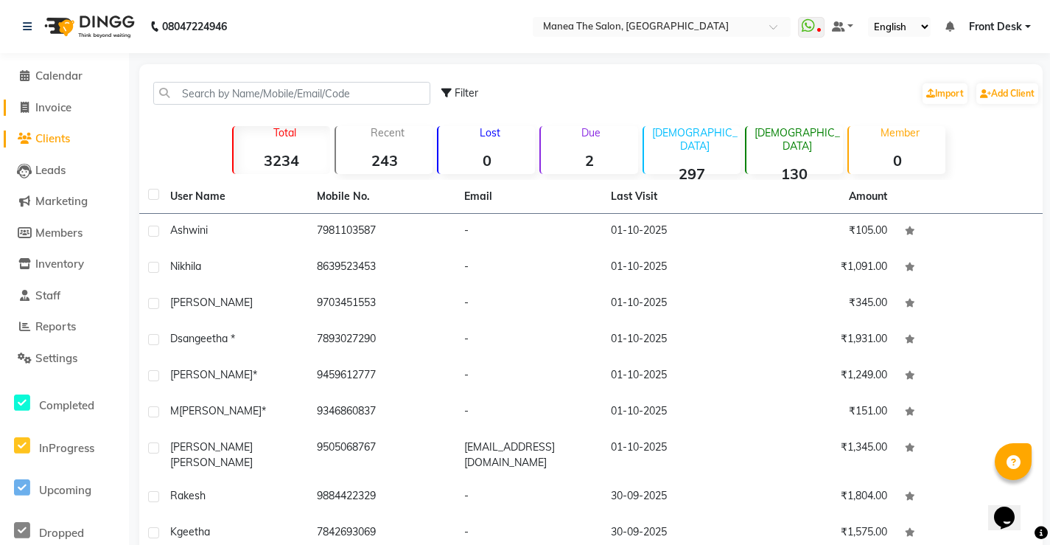
click at [60, 111] on span "Invoice" at bounding box center [53, 107] width 36 height 14
select select "service"
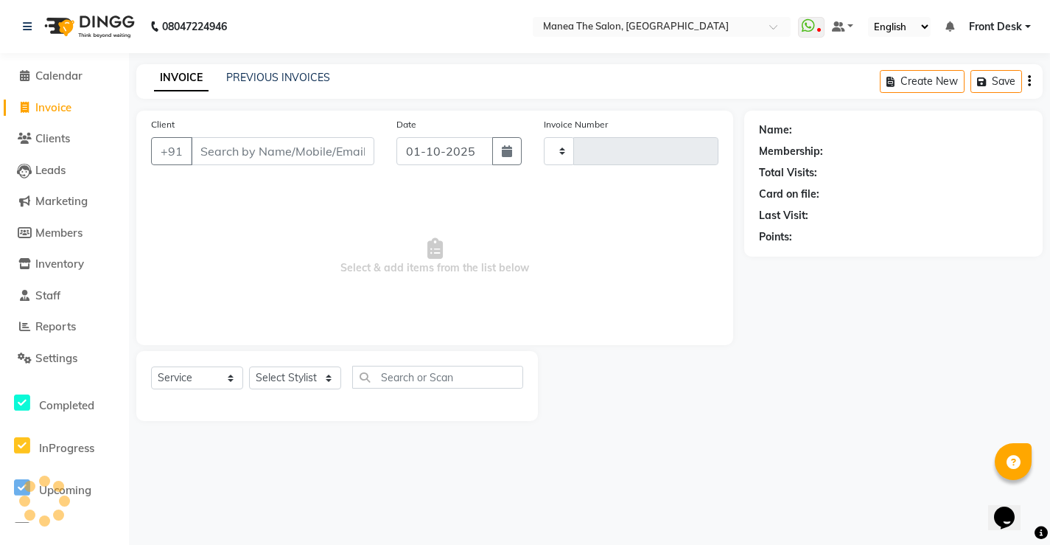
type input "0299"
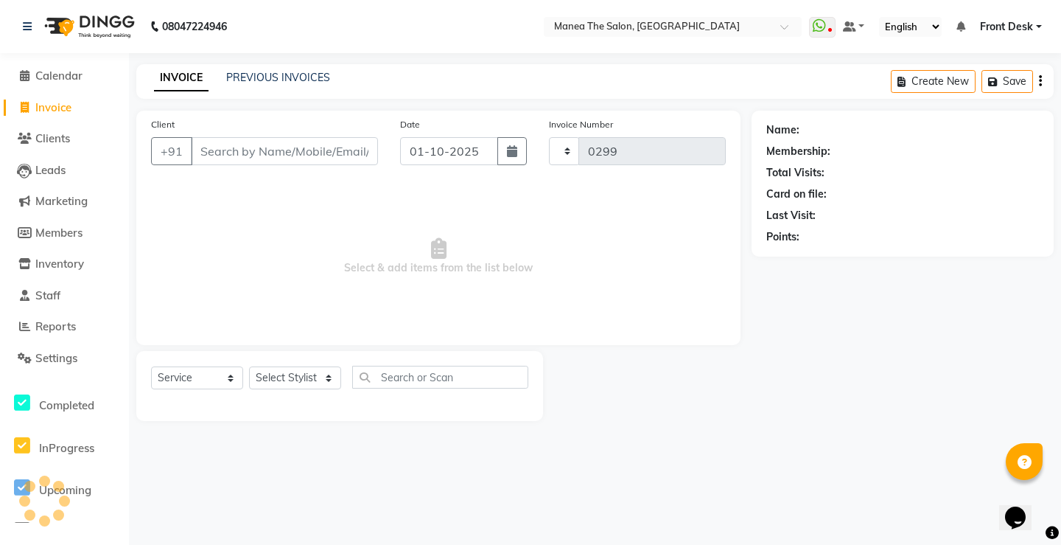
select select "8986"
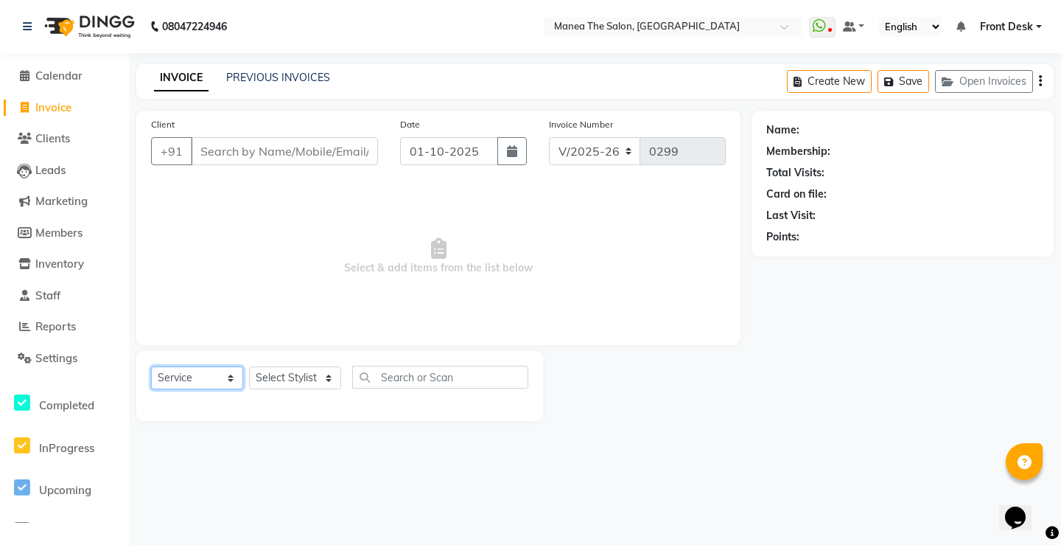
click at [223, 375] on select "Select Service Product Membership Package Voucher Prepaid Gift Card" at bounding box center [197, 377] width 92 height 23
click at [151, 366] on select "Select Service Product Membership Package Voucher Prepaid Gift Card" at bounding box center [197, 377] width 92 height 23
click at [280, 382] on select "Select Stylist Front Desk Harish [PERSON_NAME] Sachin [PERSON_NAME] [PERSON_NAM…" at bounding box center [295, 377] width 92 height 23
select select "91018"
click at [249, 366] on select "Select Stylist Front Desk Harish [PERSON_NAME] Sachin [PERSON_NAME] [PERSON_NAM…" at bounding box center [295, 377] width 92 height 23
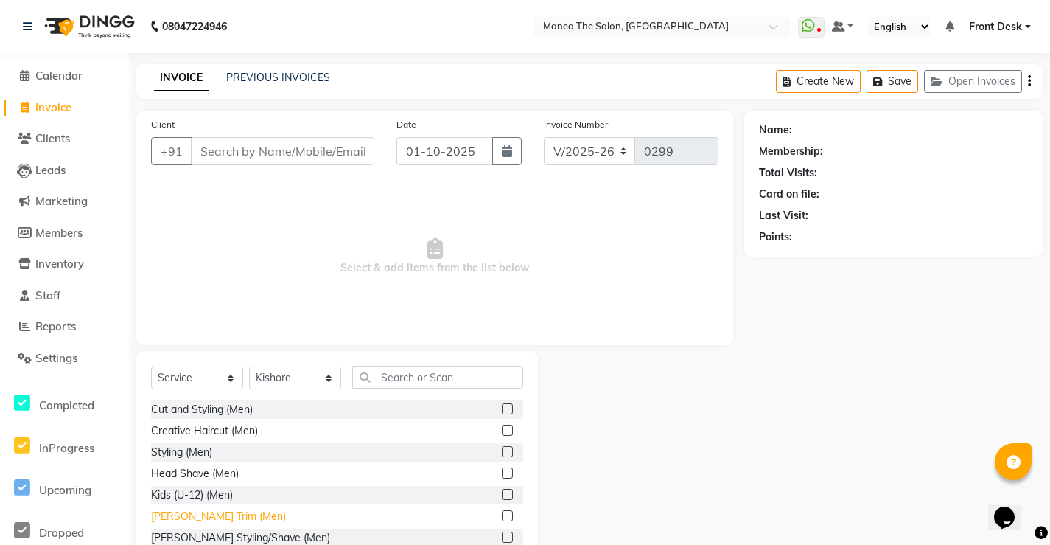
click at [227, 512] on div "[PERSON_NAME] Trim (Men)" at bounding box center [218, 515] width 135 height 15
checkbox input "false"
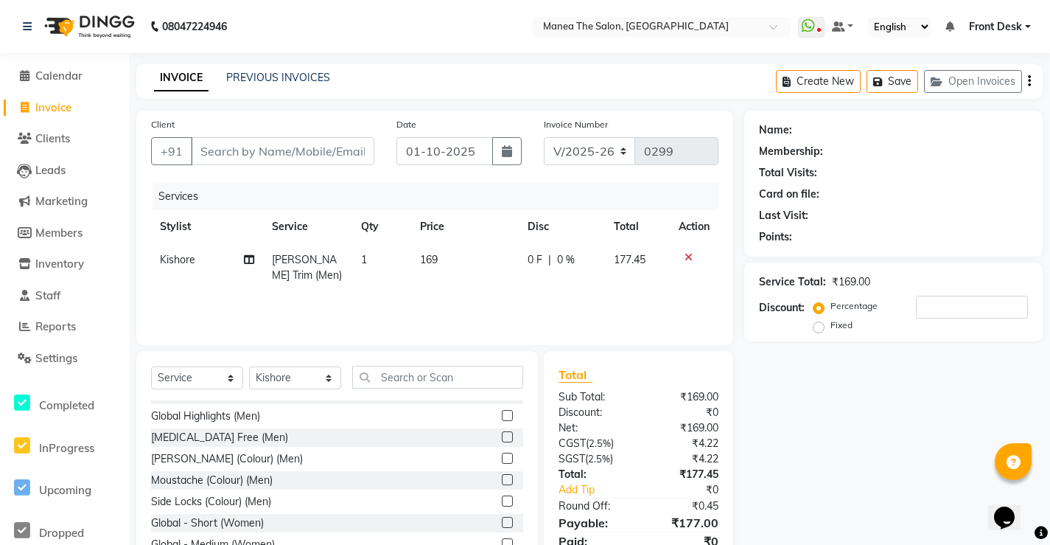
scroll to position [516, 0]
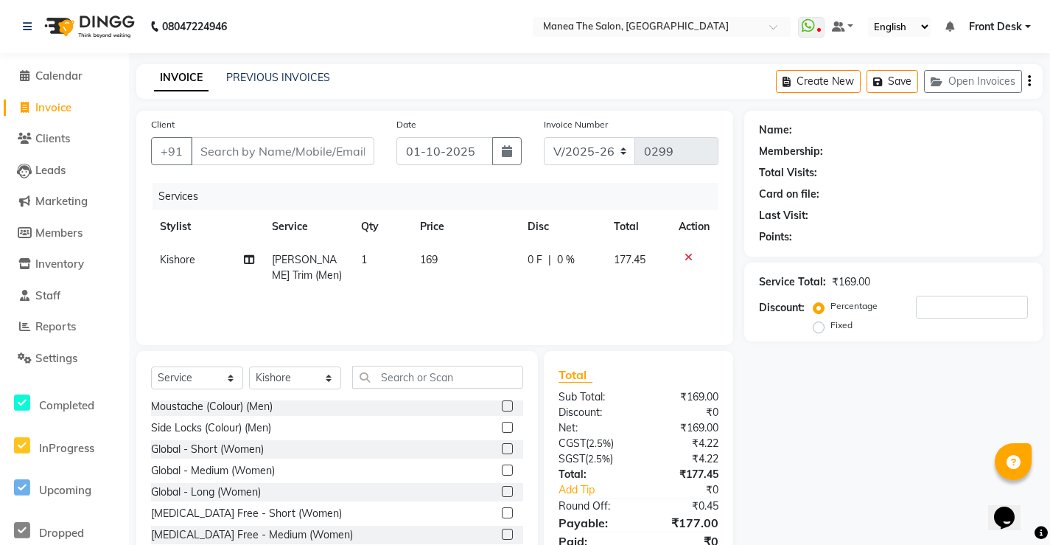
click at [502, 406] on label at bounding box center [507, 405] width 11 height 11
click at [502, 406] on input "checkbox" at bounding box center [507, 407] width 10 height 10
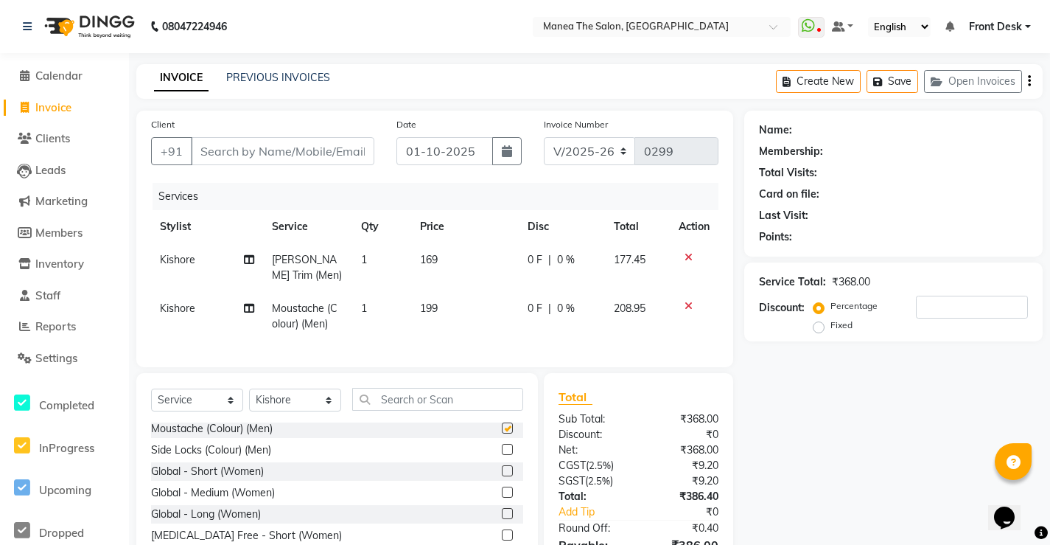
checkbox input "false"
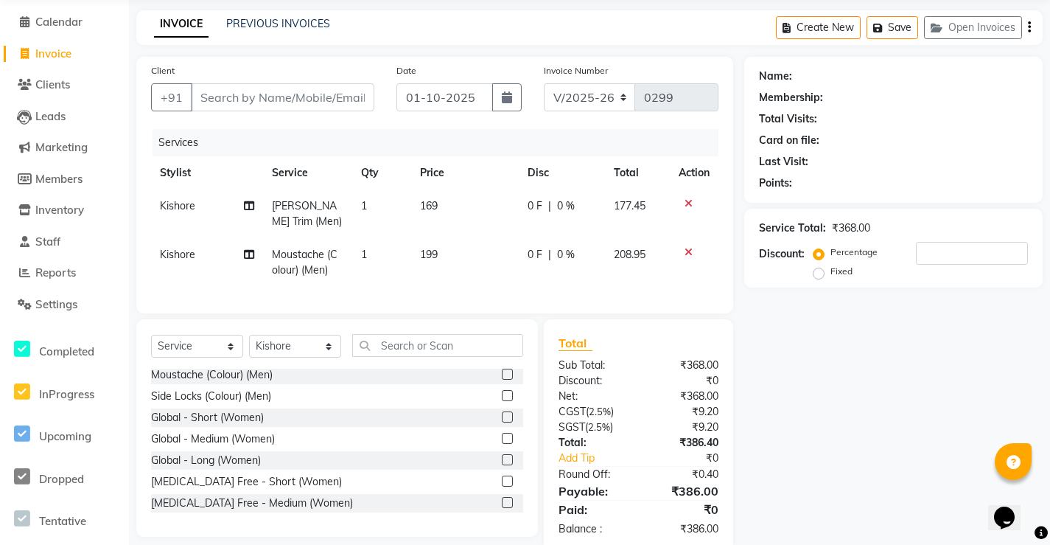
scroll to position [20, 0]
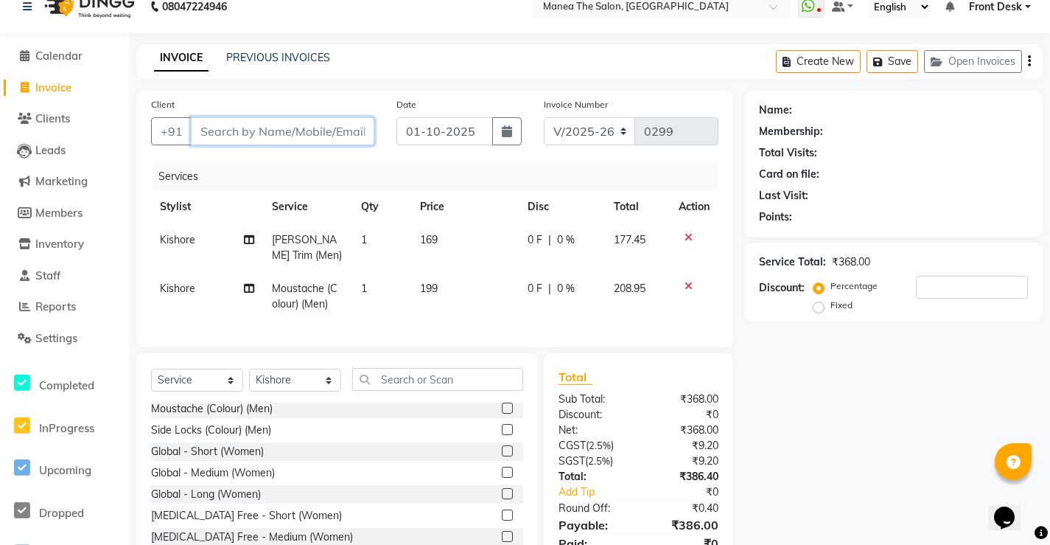
click at [243, 137] on input "Client" at bounding box center [282, 131] width 183 height 28
type input "9"
type input "0"
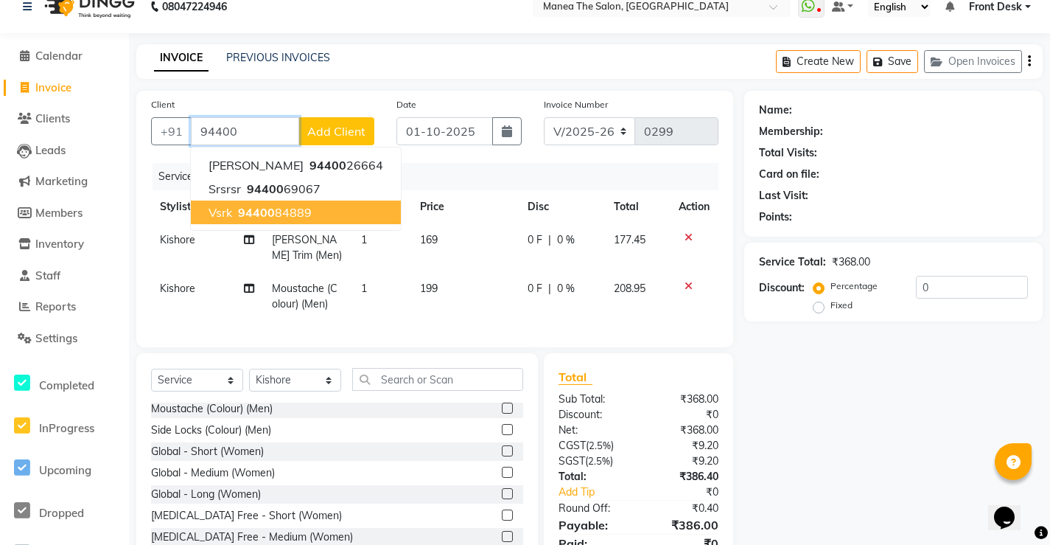
click at [252, 219] on span "94400" at bounding box center [256, 212] width 37 height 15
type input "9440084889"
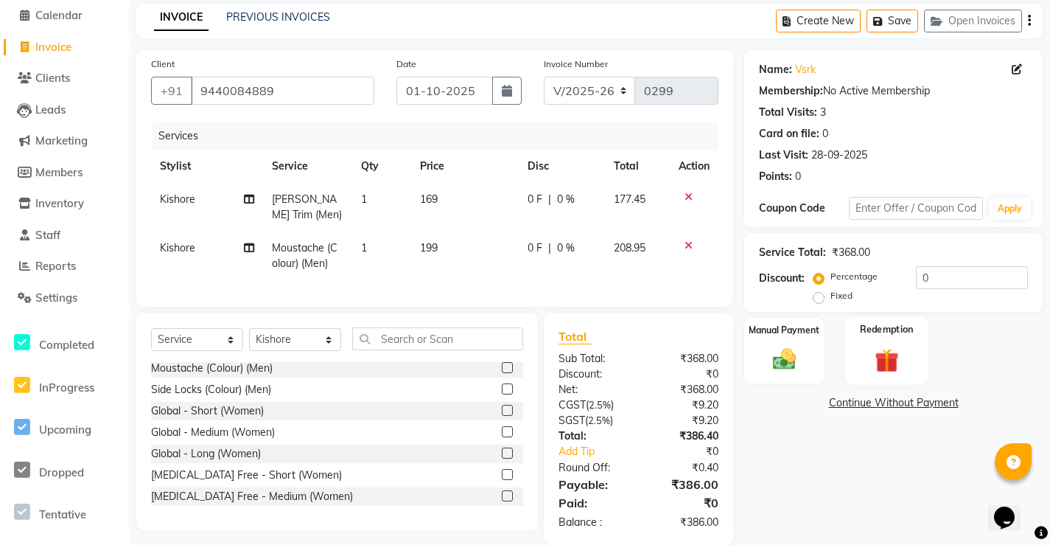
scroll to position [94, 0]
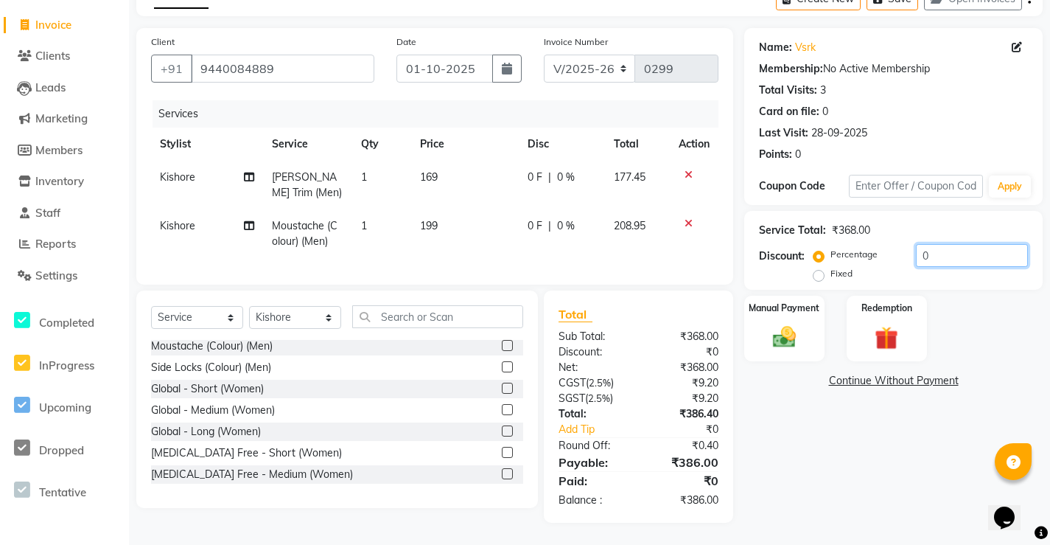
click at [939, 250] on input "0" at bounding box center [972, 255] width 112 height 23
click at [808, 317] on div "Manual Payment" at bounding box center [784, 328] width 83 height 69
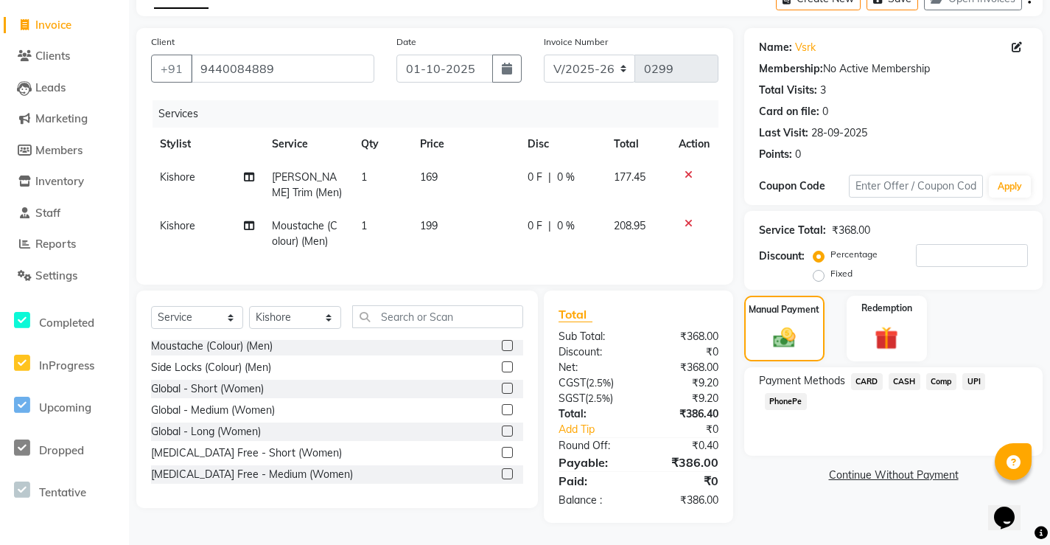
click at [789, 393] on span "PhonePe" at bounding box center [786, 401] width 42 height 17
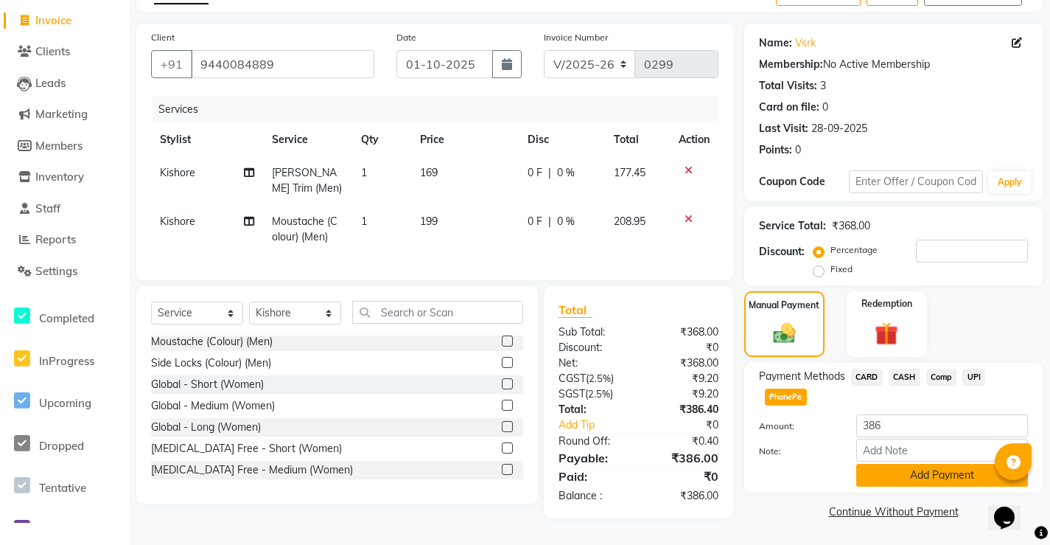
click at [894, 463] on button "Add Payment" at bounding box center [942, 474] width 172 height 23
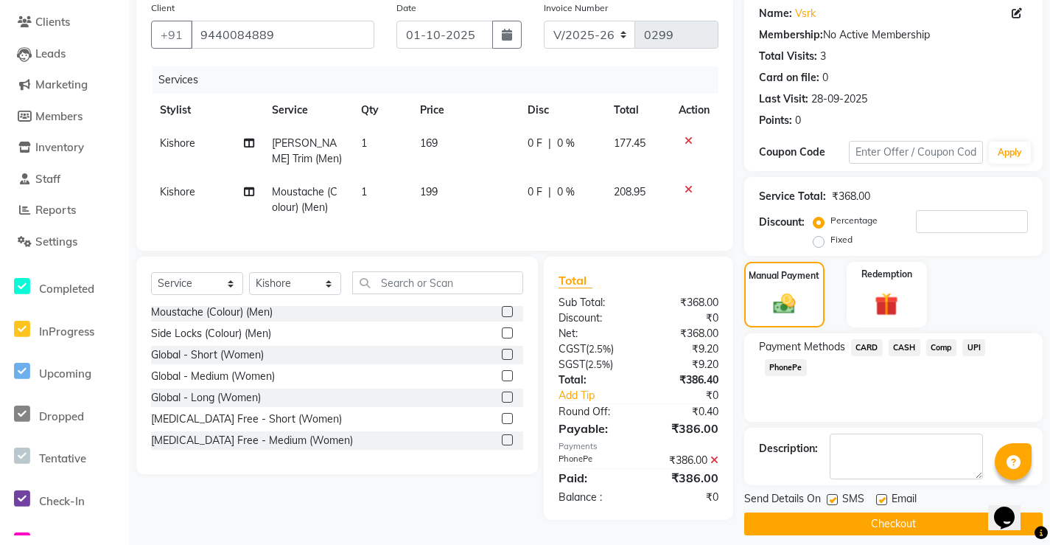
scroll to position [129, 0]
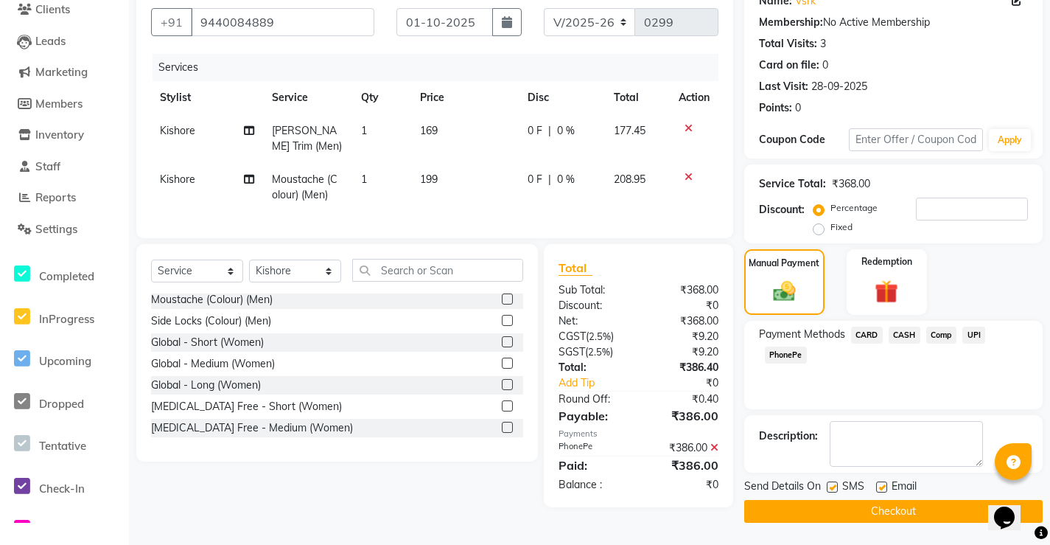
click at [881, 509] on button "Checkout" at bounding box center [893, 511] width 298 height 23
